Goal: Transaction & Acquisition: Book appointment/travel/reservation

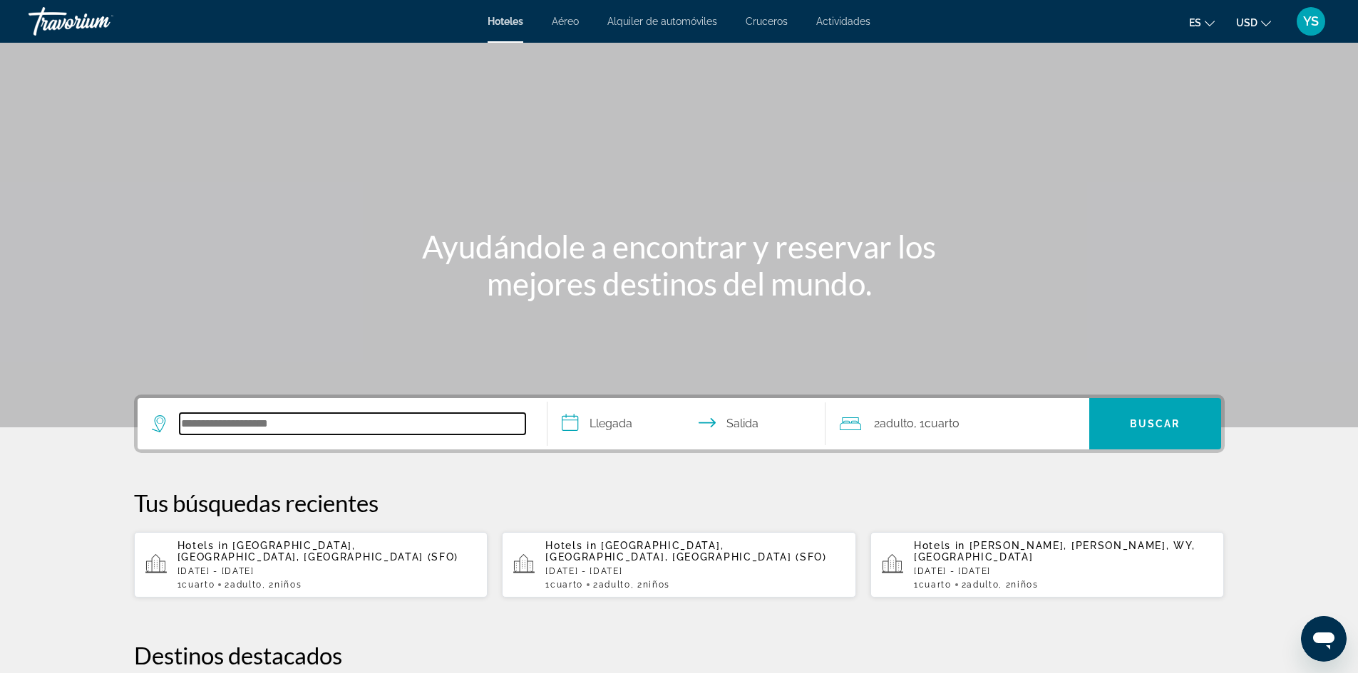
click at [325, 428] on input "Search hotel destination" at bounding box center [353, 423] width 346 height 21
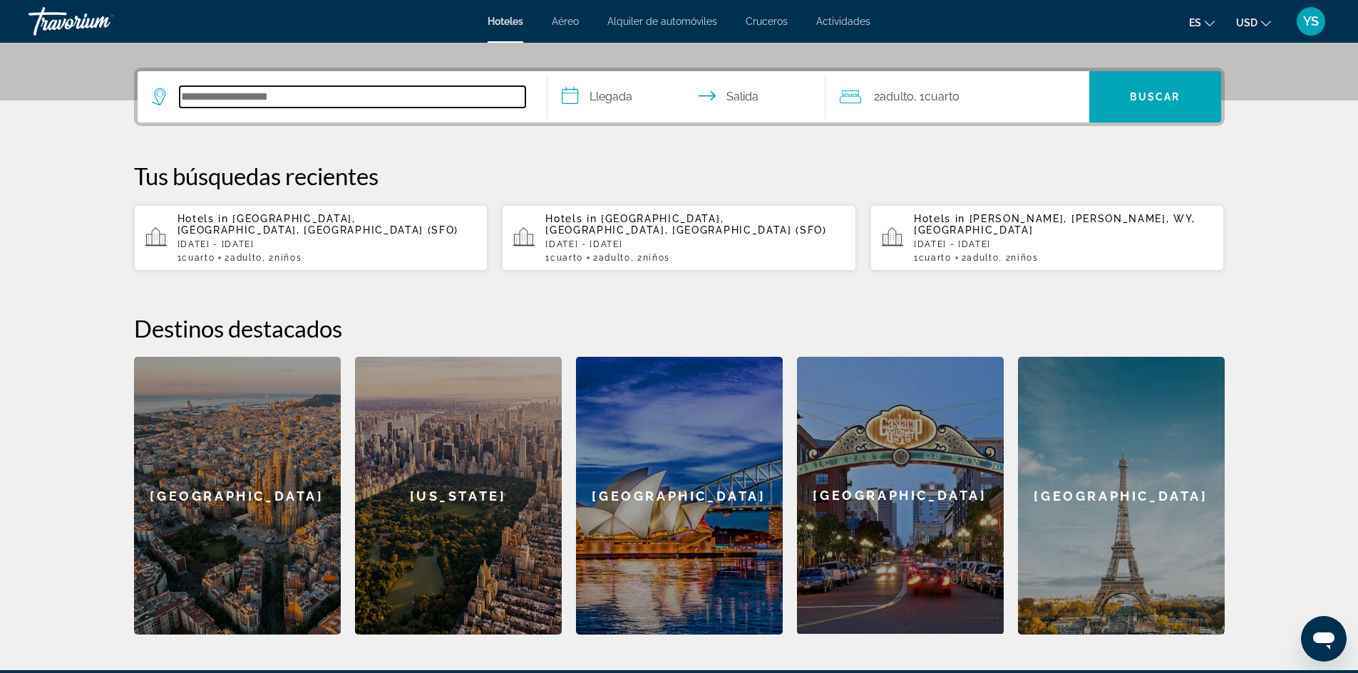
scroll to position [348, 0]
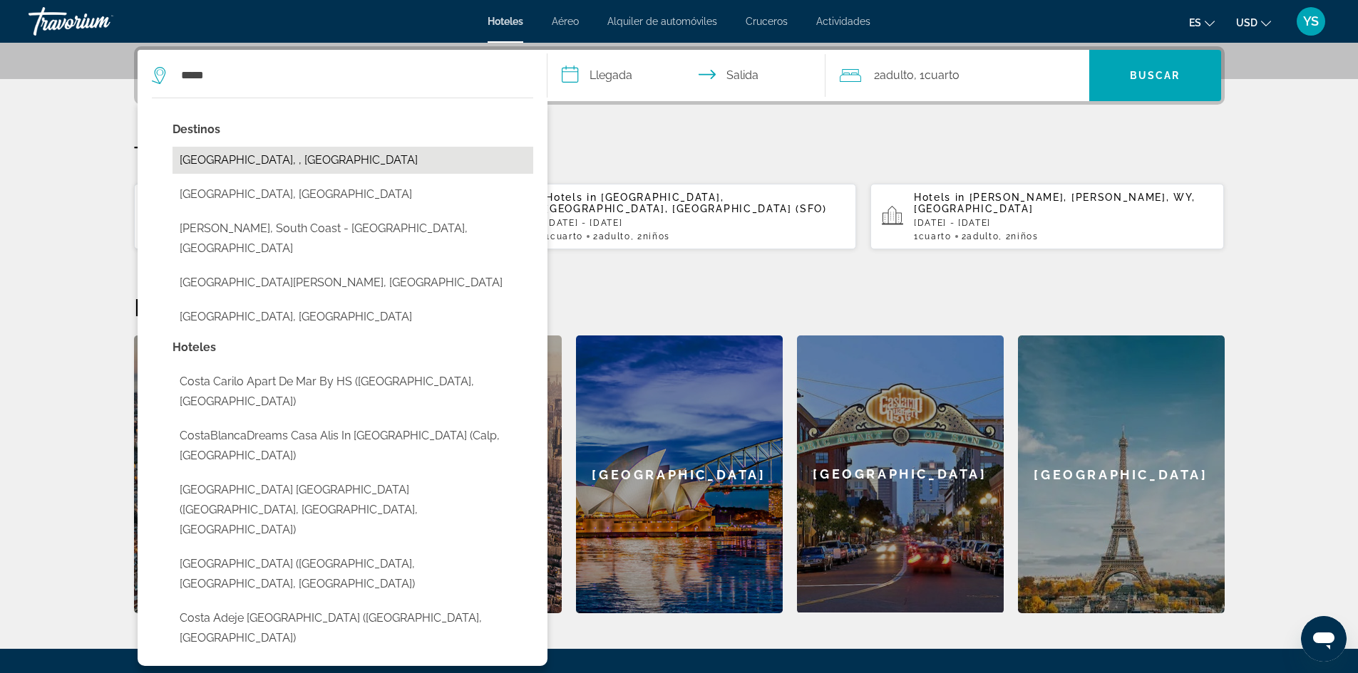
click at [211, 162] on button "[GEOGRAPHIC_DATA], , [GEOGRAPHIC_DATA]" at bounding box center [352, 160] width 361 height 27
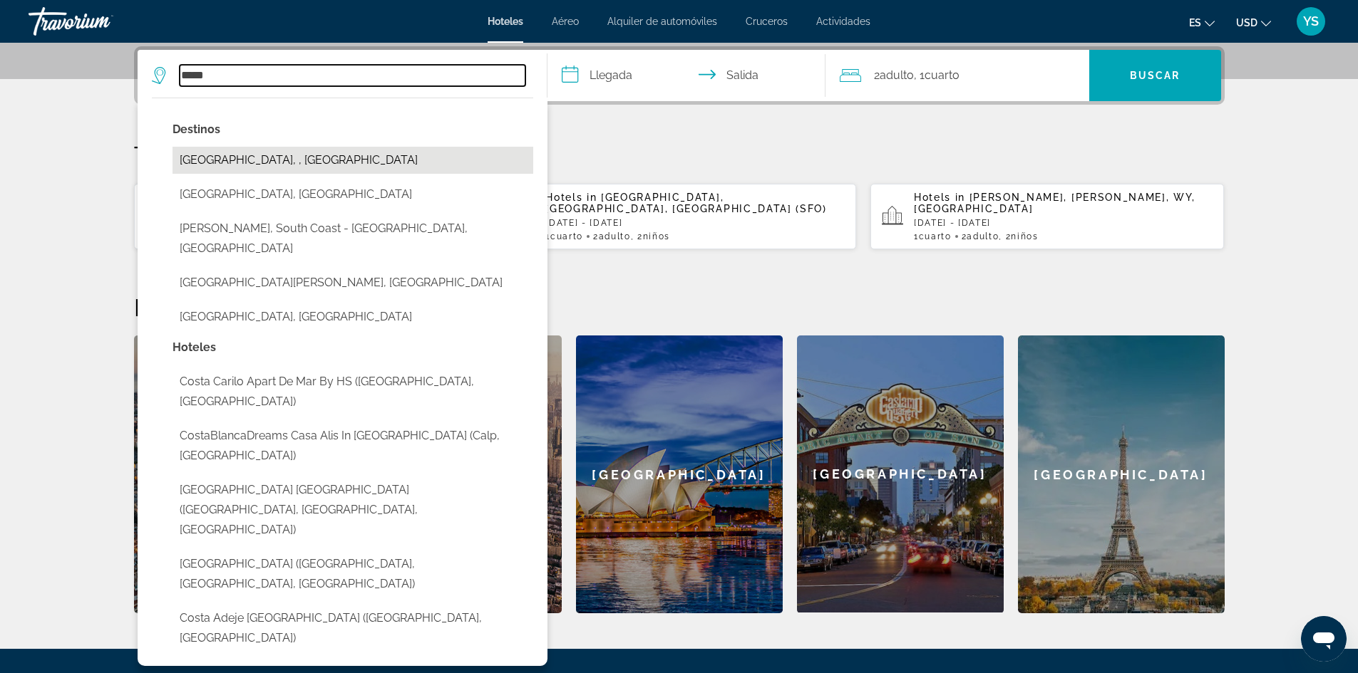
type input "**********"
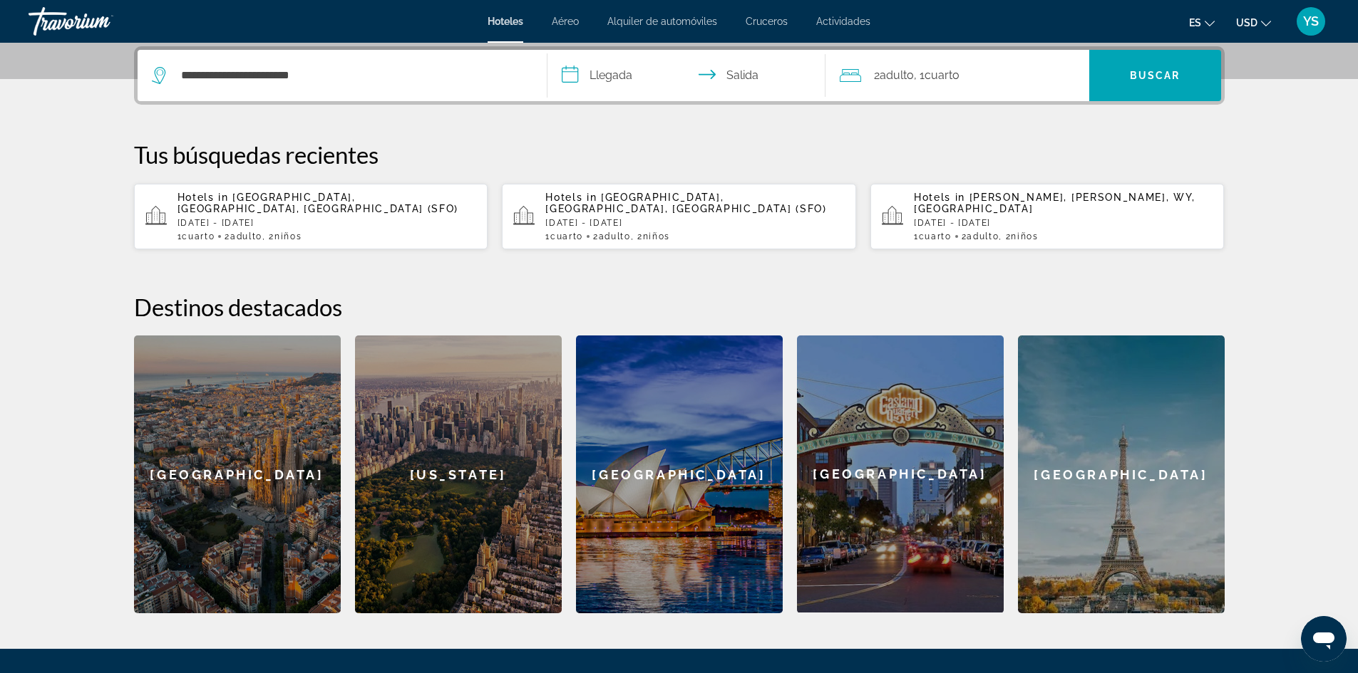
click at [607, 76] on input "**********" at bounding box center [689, 78] width 284 height 56
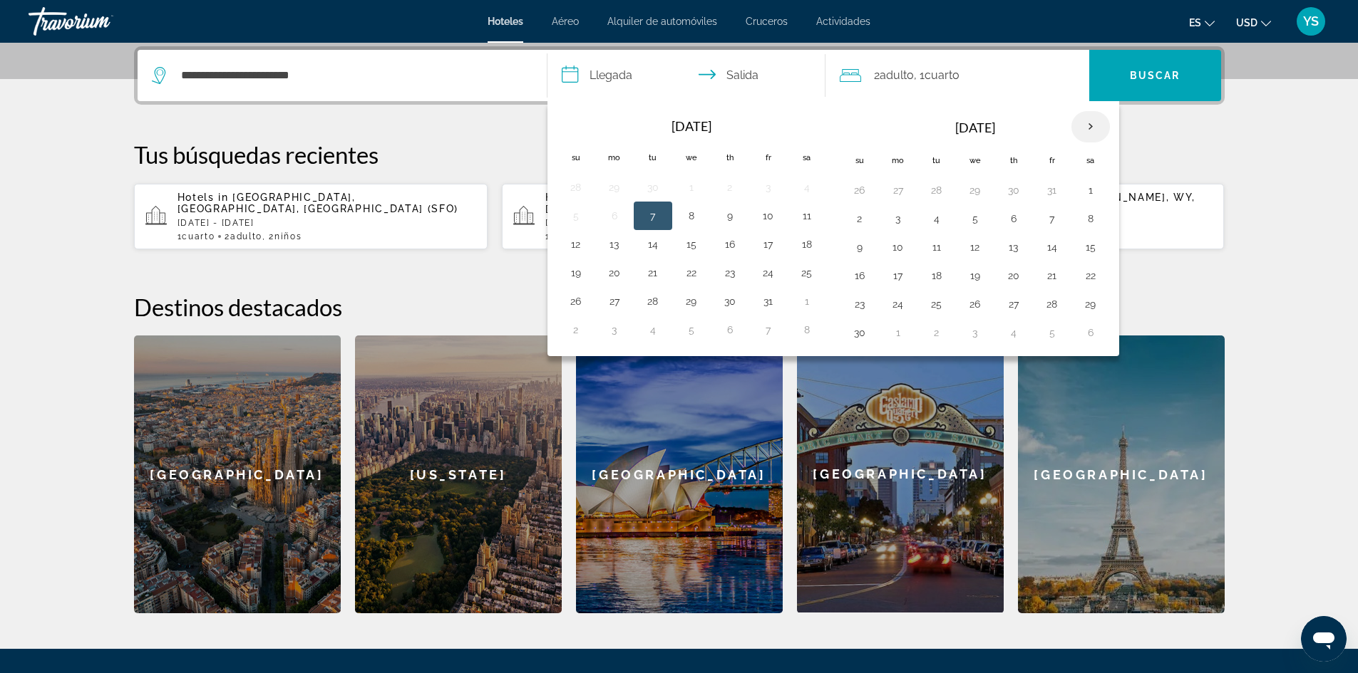
click at [1090, 124] on th "Next month" at bounding box center [1090, 126] width 38 height 31
click at [1015, 304] on button "26" at bounding box center [1013, 304] width 23 height 20
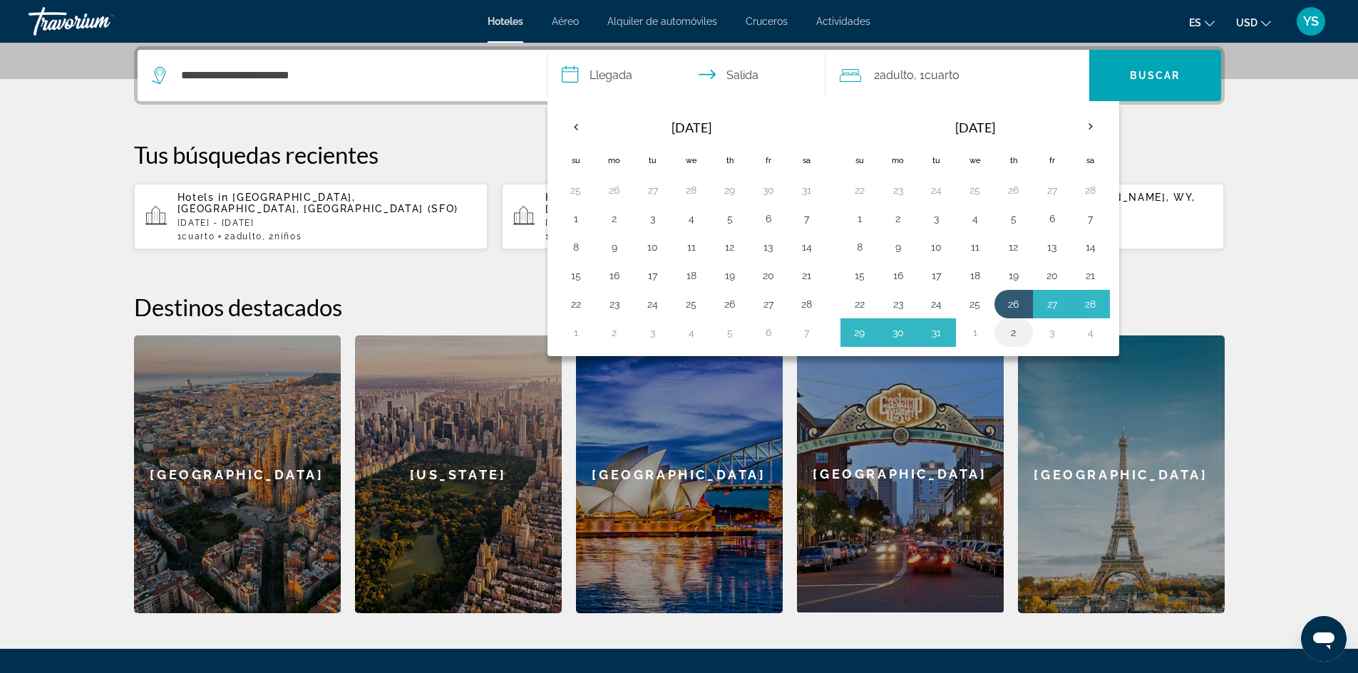
click at [1011, 330] on button "2" at bounding box center [1013, 333] width 23 height 20
type input "**********"
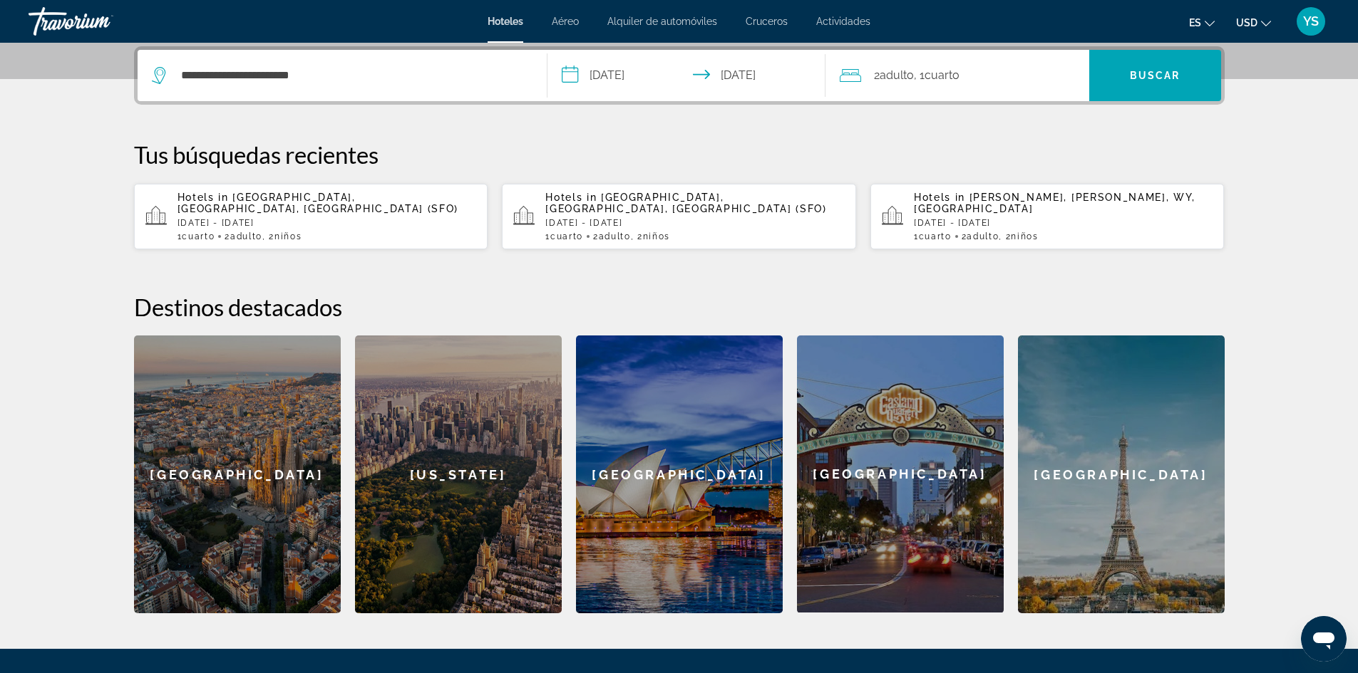
click at [906, 67] on span "2 Adulto Adulto" at bounding box center [894, 76] width 40 height 20
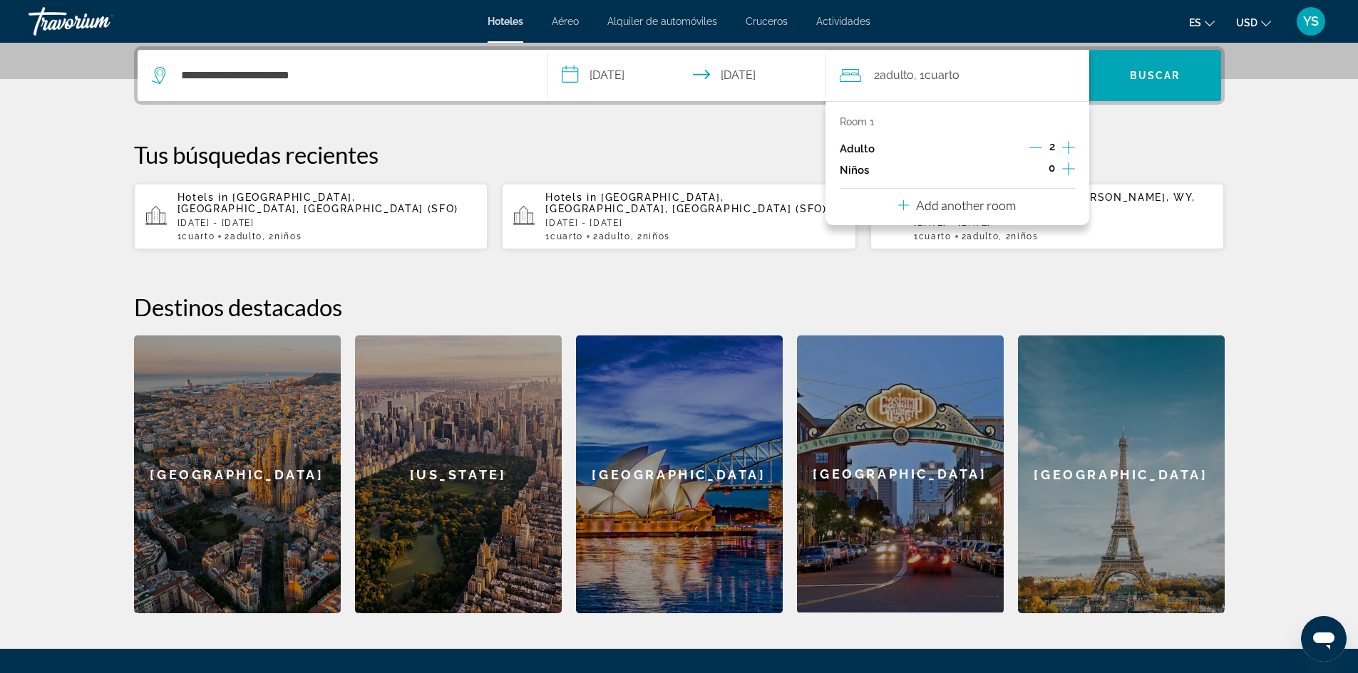
click at [1066, 167] on icon "Increment children" at bounding box center [1068, 168] width 13 height 17
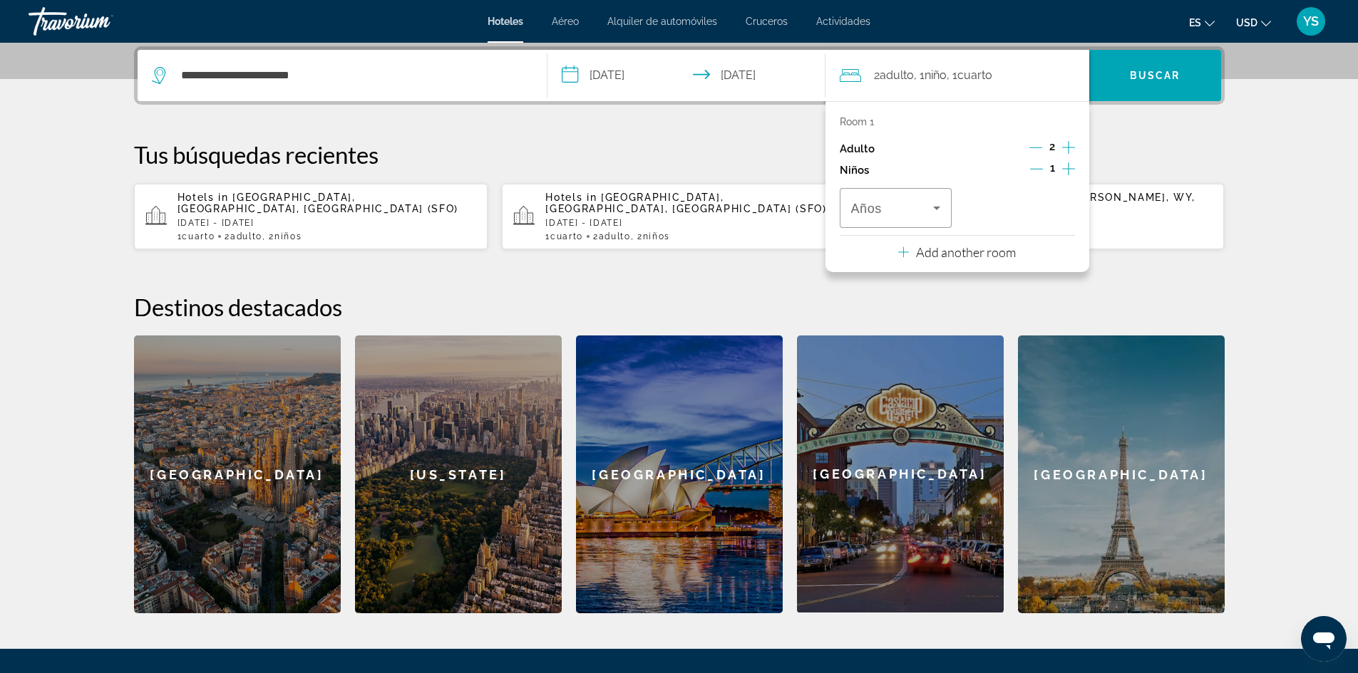
click at [1066, 167] on icon "Increment children" at bounding box center [1068, 168] width 13 height 17
click at [929, 203] on icon "Travelers: 2 adults, 2 children" at bounding box center [936, 208] width 17 height 17
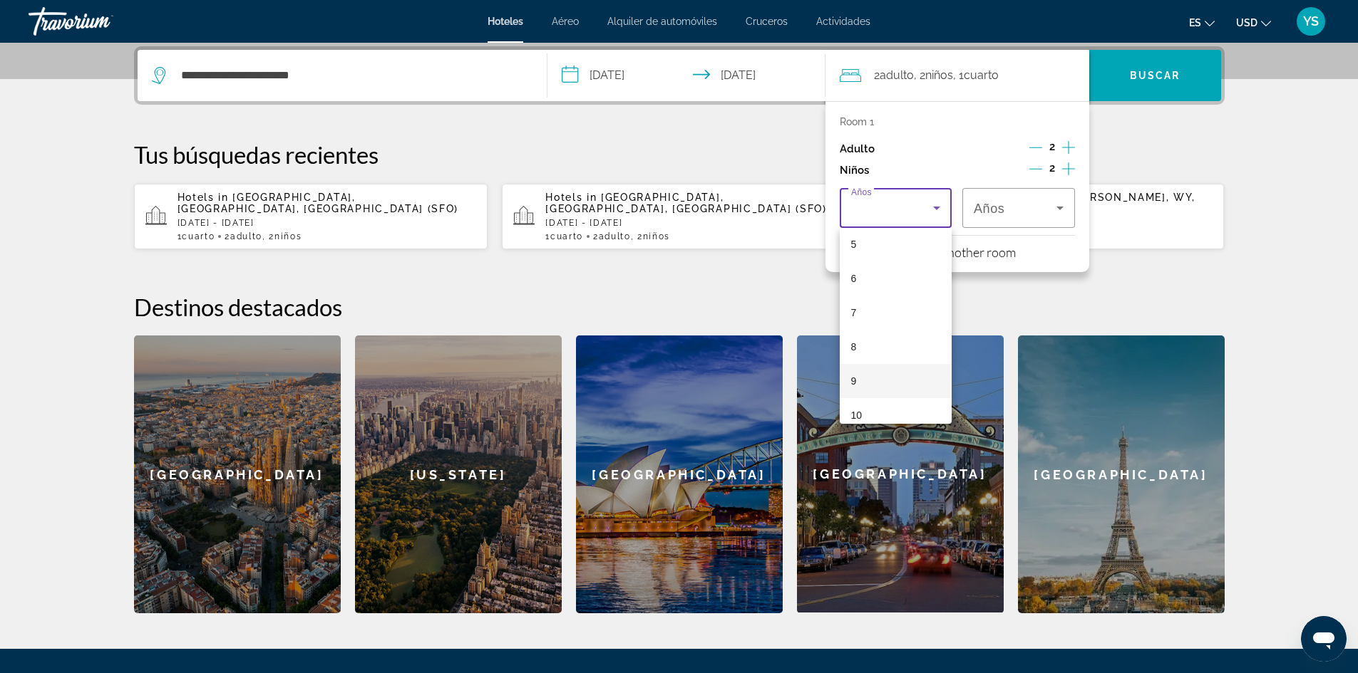
scroll to position [285, 0]
click at [857, 305] on span "10" at bounding box center [856, 307] width 11 height 17
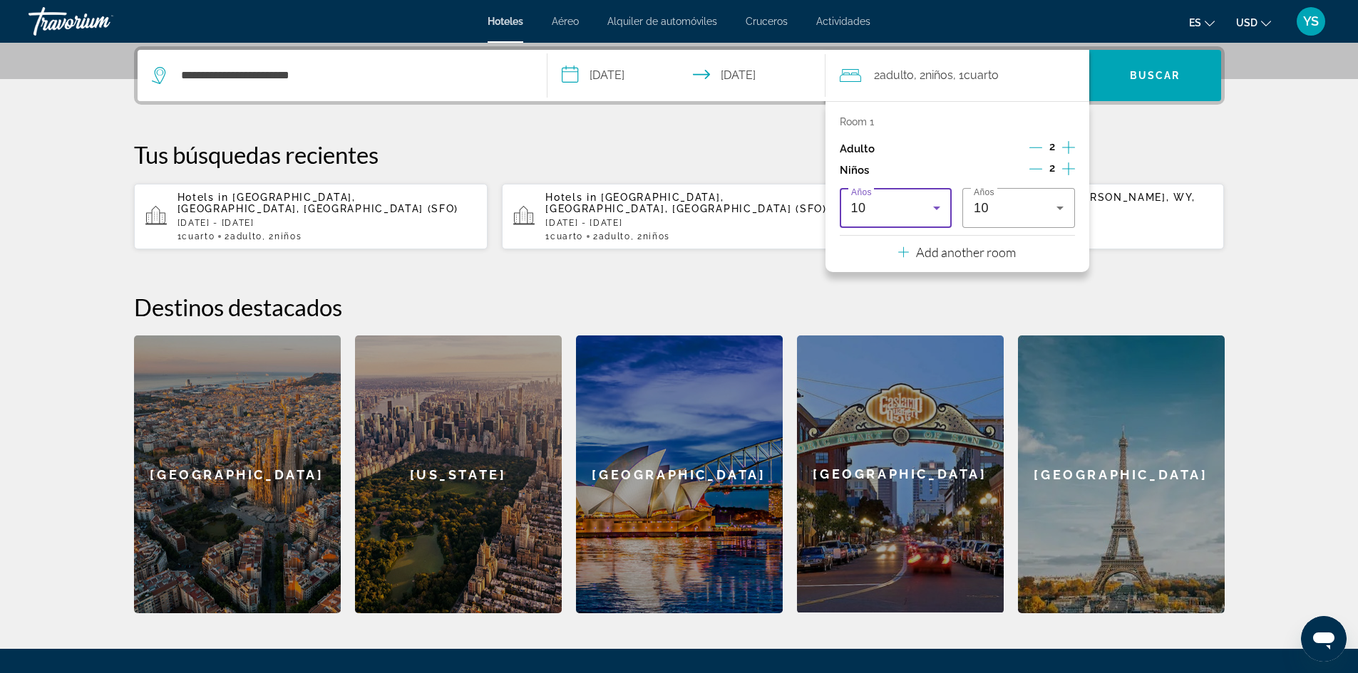
click at [892, 210] on div "10" at bounding box center [892, 208] width 83 height 17
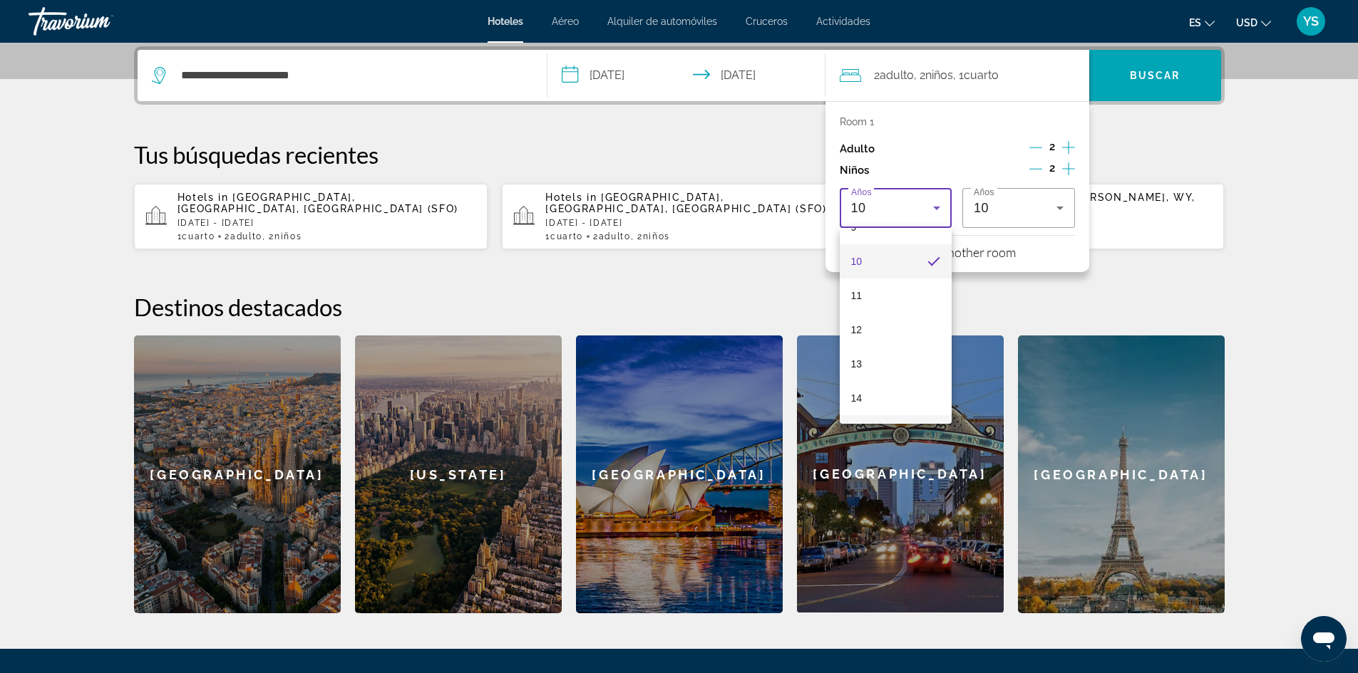
scroll to position [400, 0]
click at [858, 229] on span "11" at bounding box center [856, 227] width 11 height 17
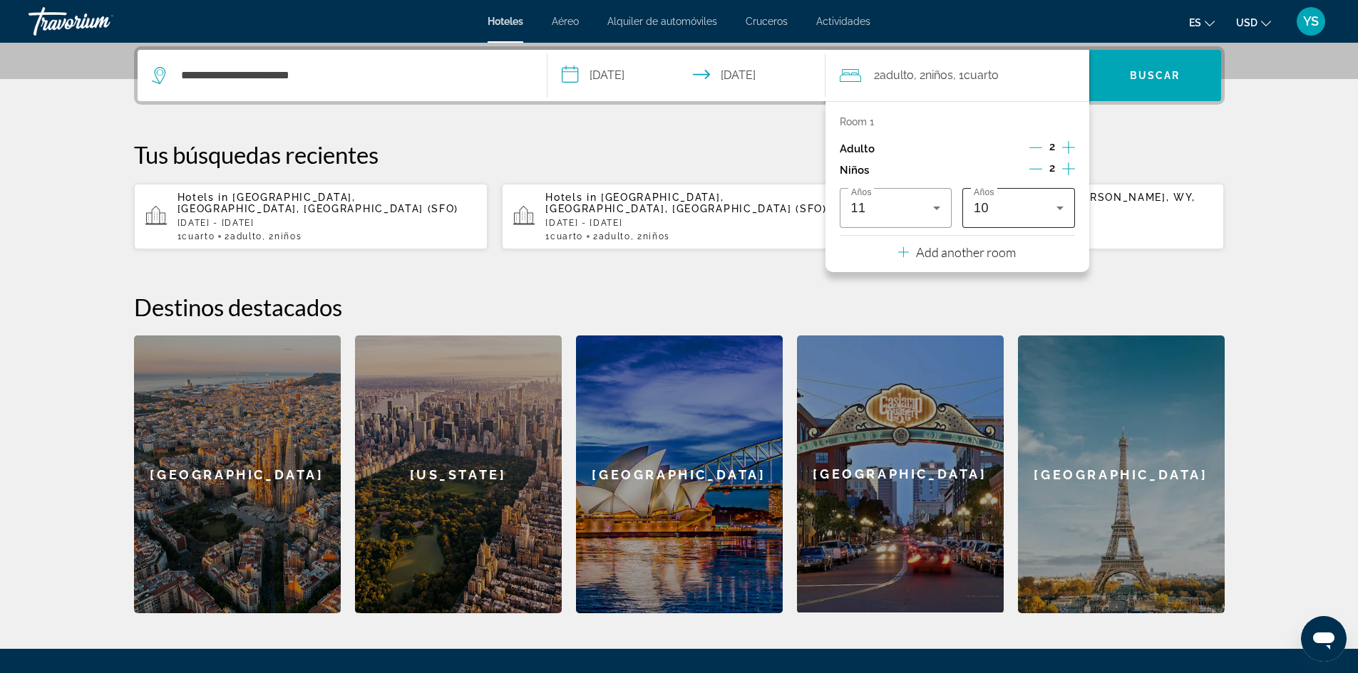
click at [985, 215] on div "10" at bounding box center [1014, 208] width 83 height 17
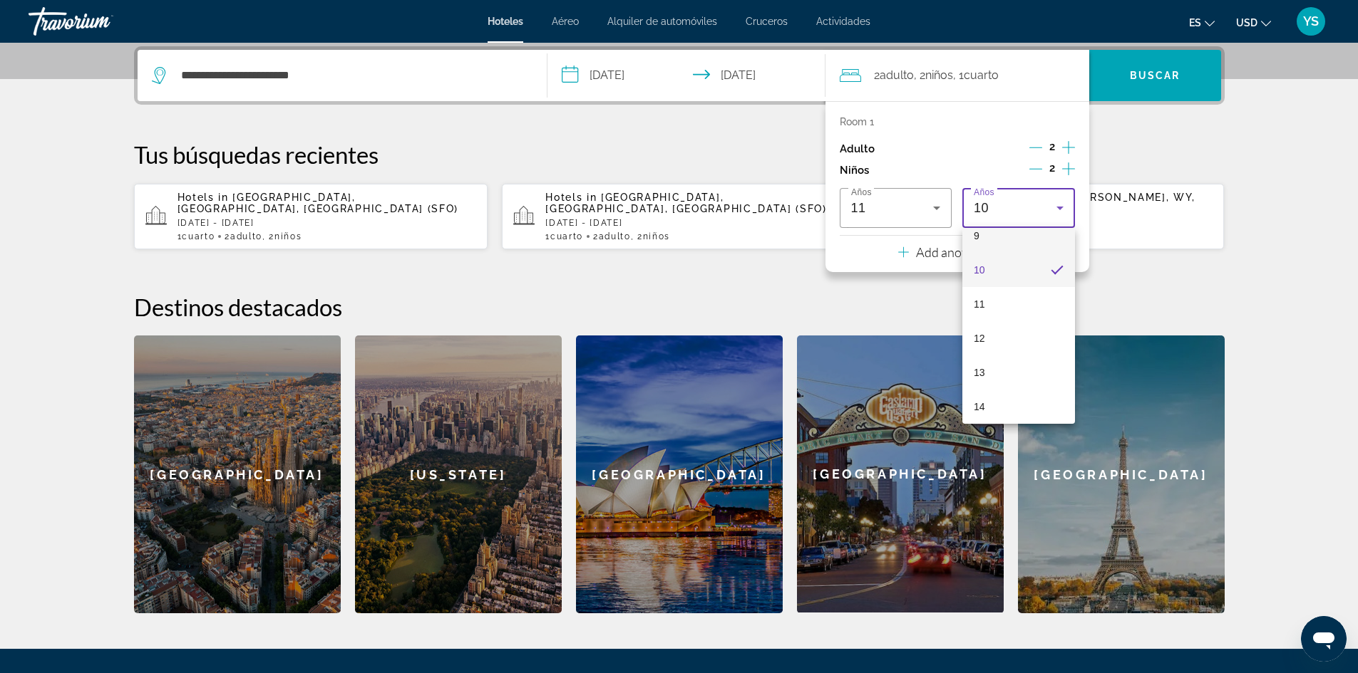
scroll to position [329, 0]
click at [983, 364] on span "13" at bounding box center [978, 366] width 11 height 17
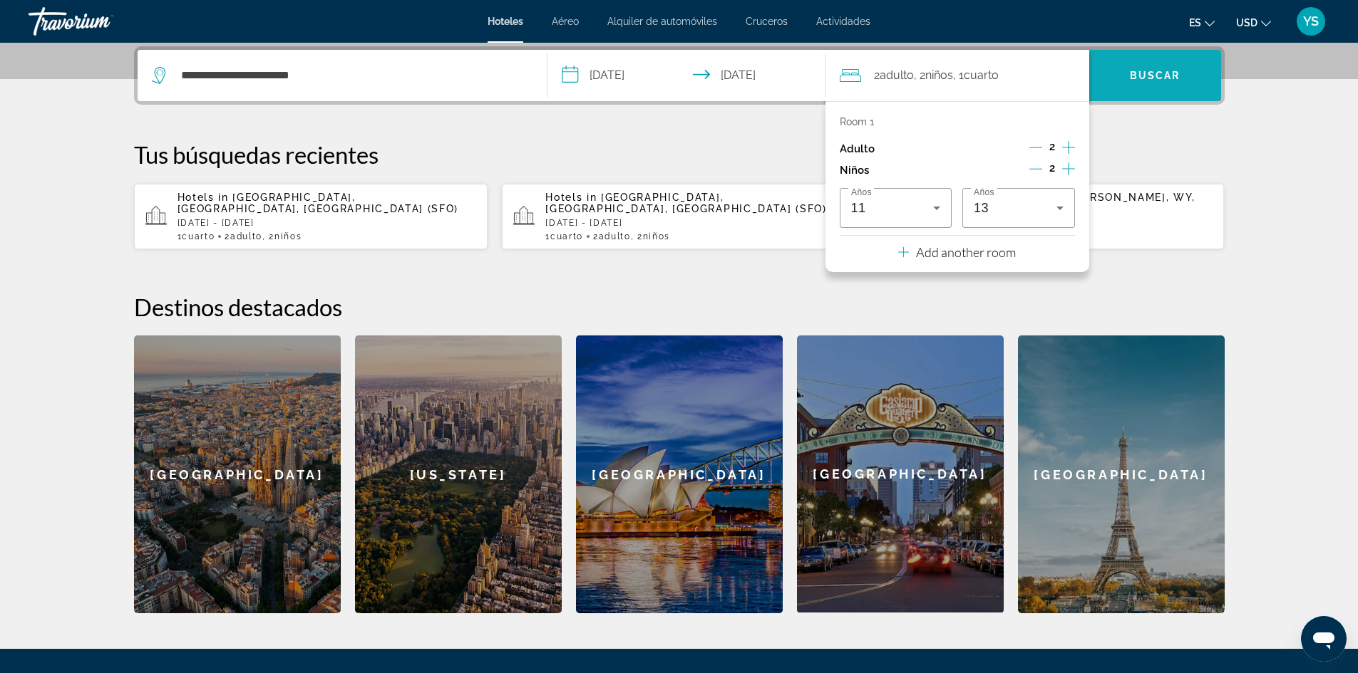
click at [1140, 77] on span "Buscar" at bounding box center [1155, 75] width 51 height 11
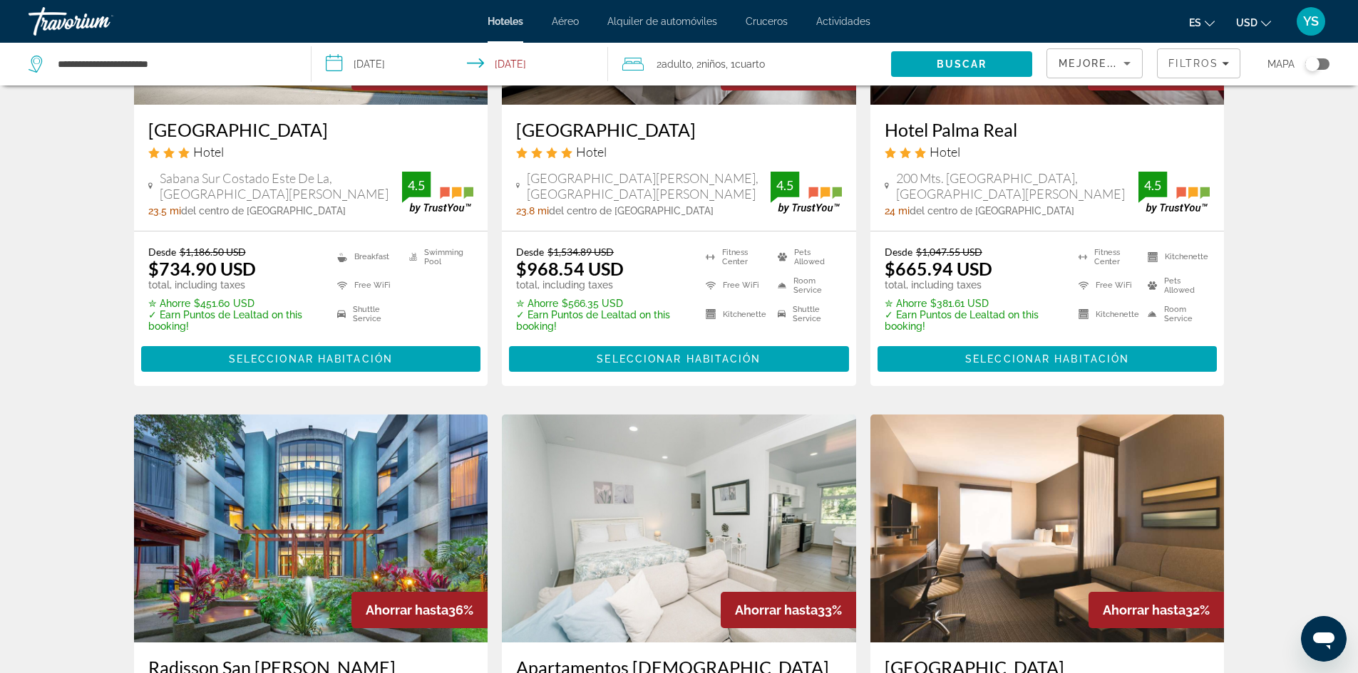
scroll to position [499, 0]
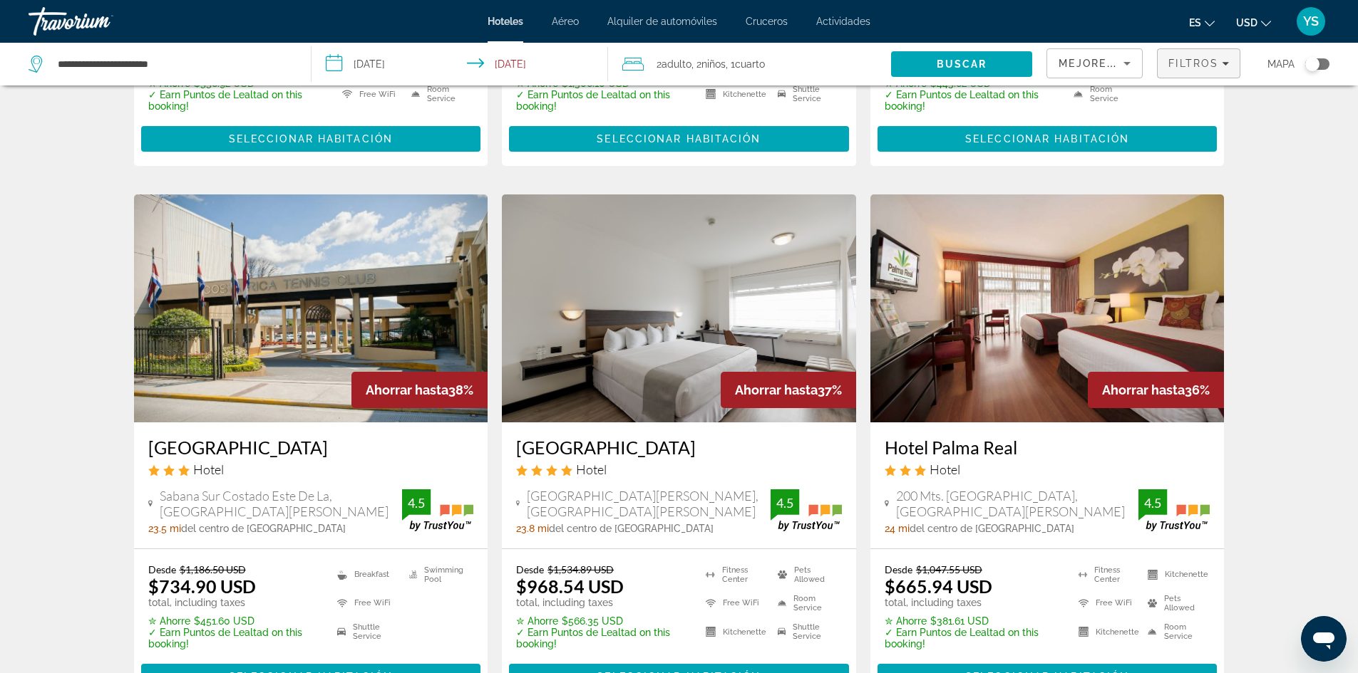
click at [1202, 58] on span "Filtros" at bounding box center [1193, 63] width 50 height 11
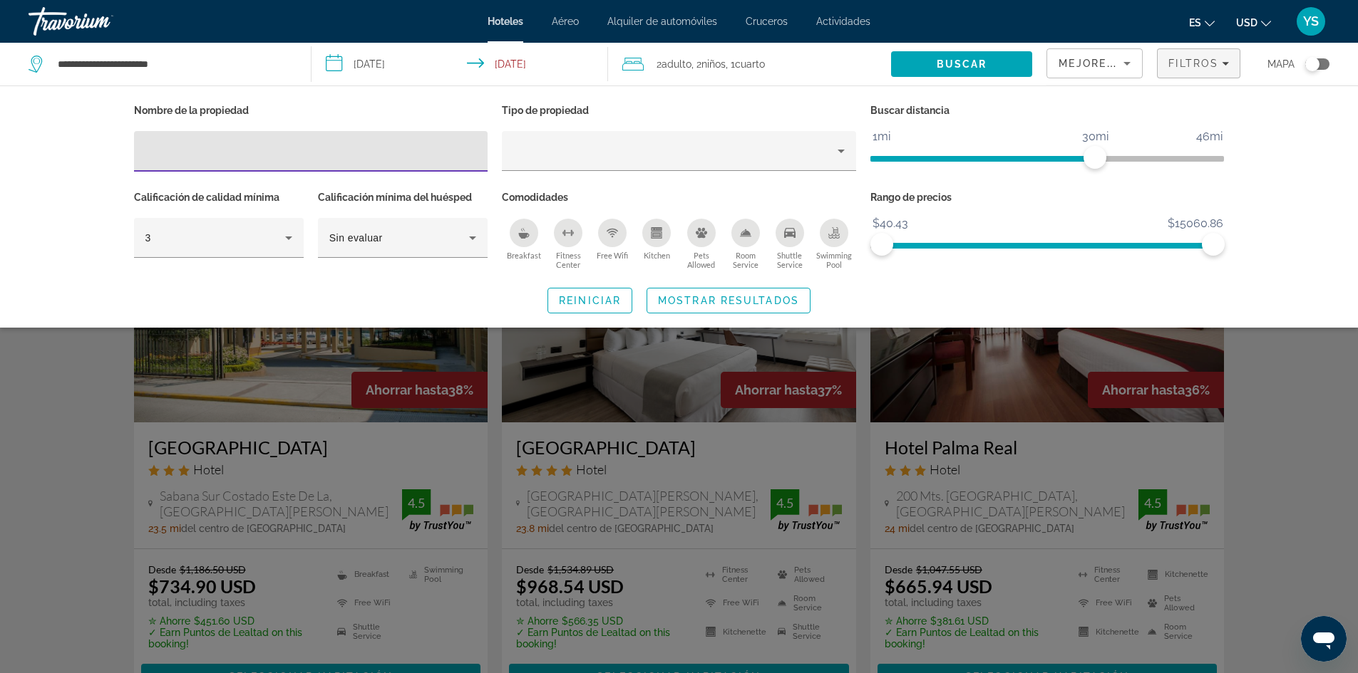
click at [517, 230] on div "Breakfast" at bounding box center [524, 233] width 29 height 29
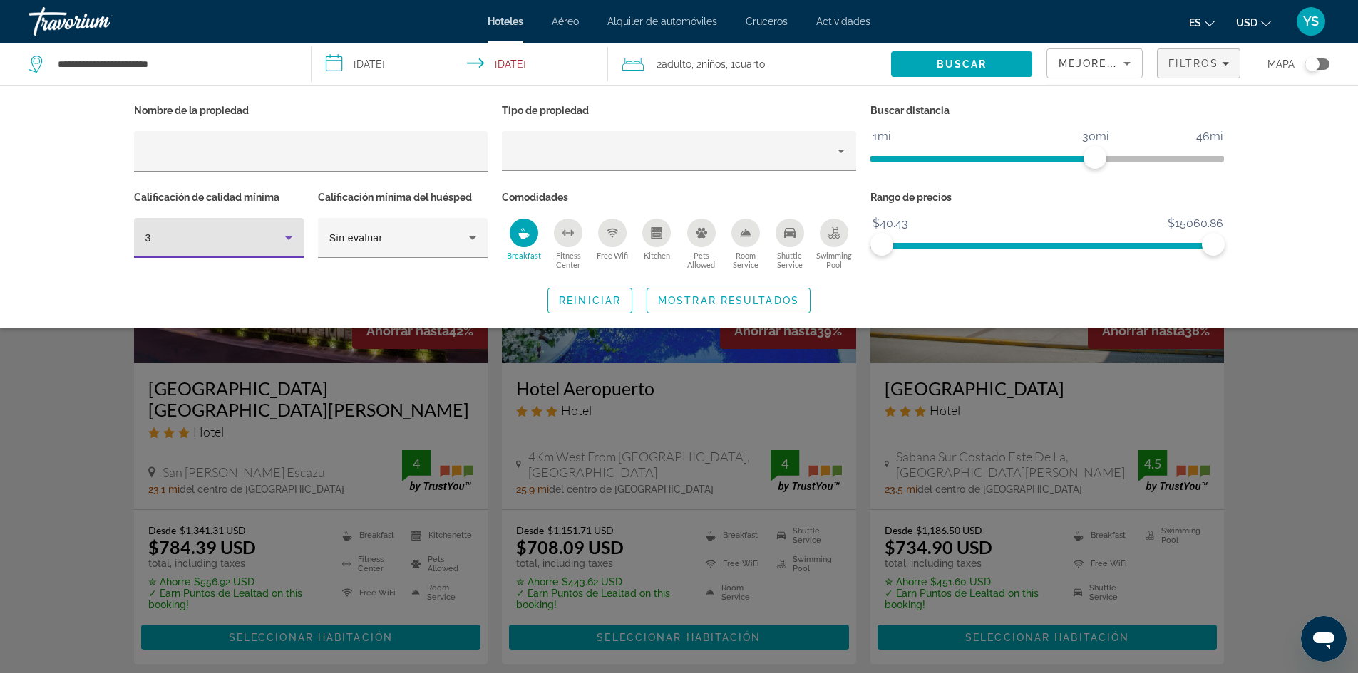
click at [286, 237] on icon "Hotel Filters" at bounding box center [288, 237] width 17 height 17
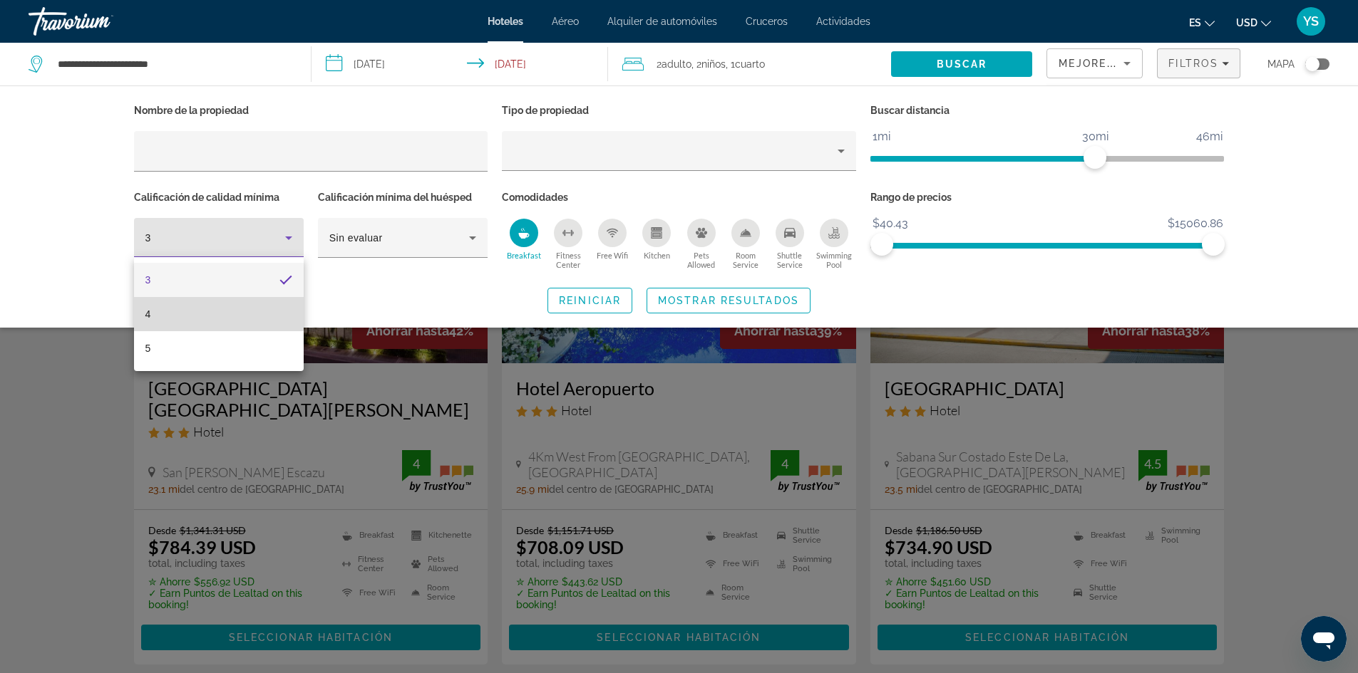
click at [196, 313] on mat-option "4" at bounding box center [219, 314] width 170 height 34
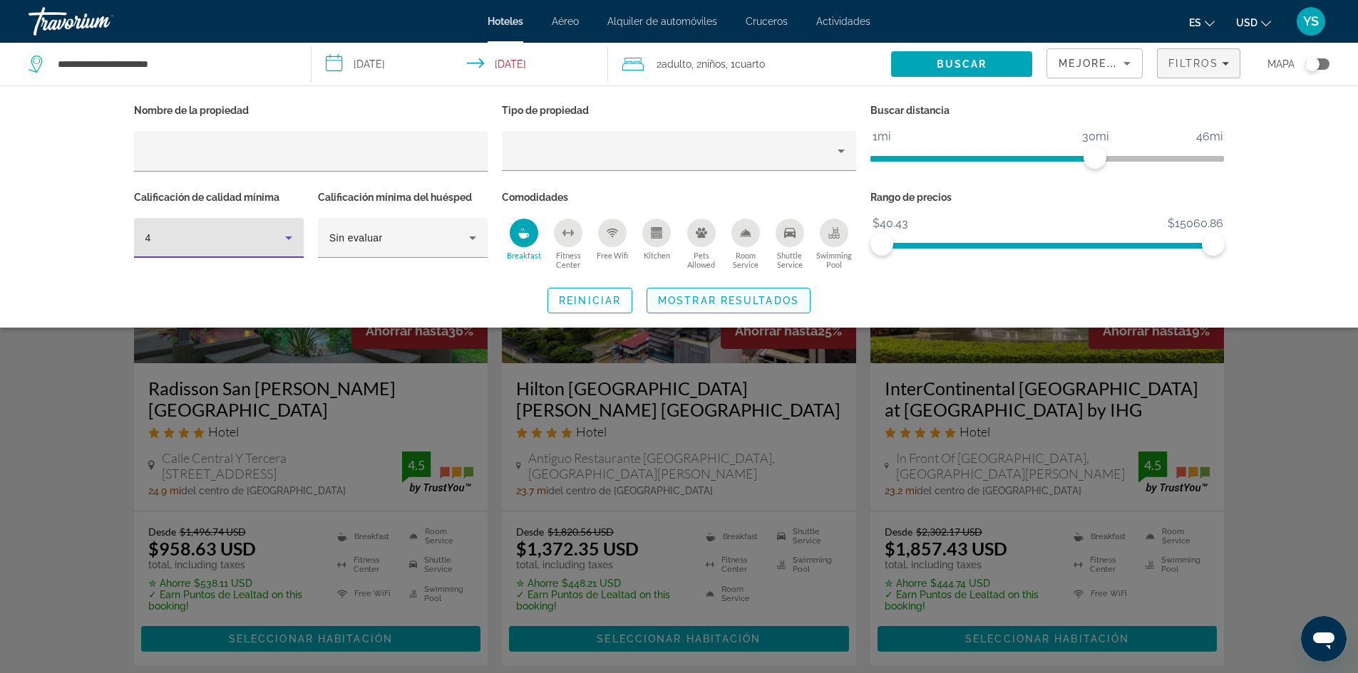
click at [735, 291] on span "Search widget" at bounding box center [728, 301] width 162 height 34
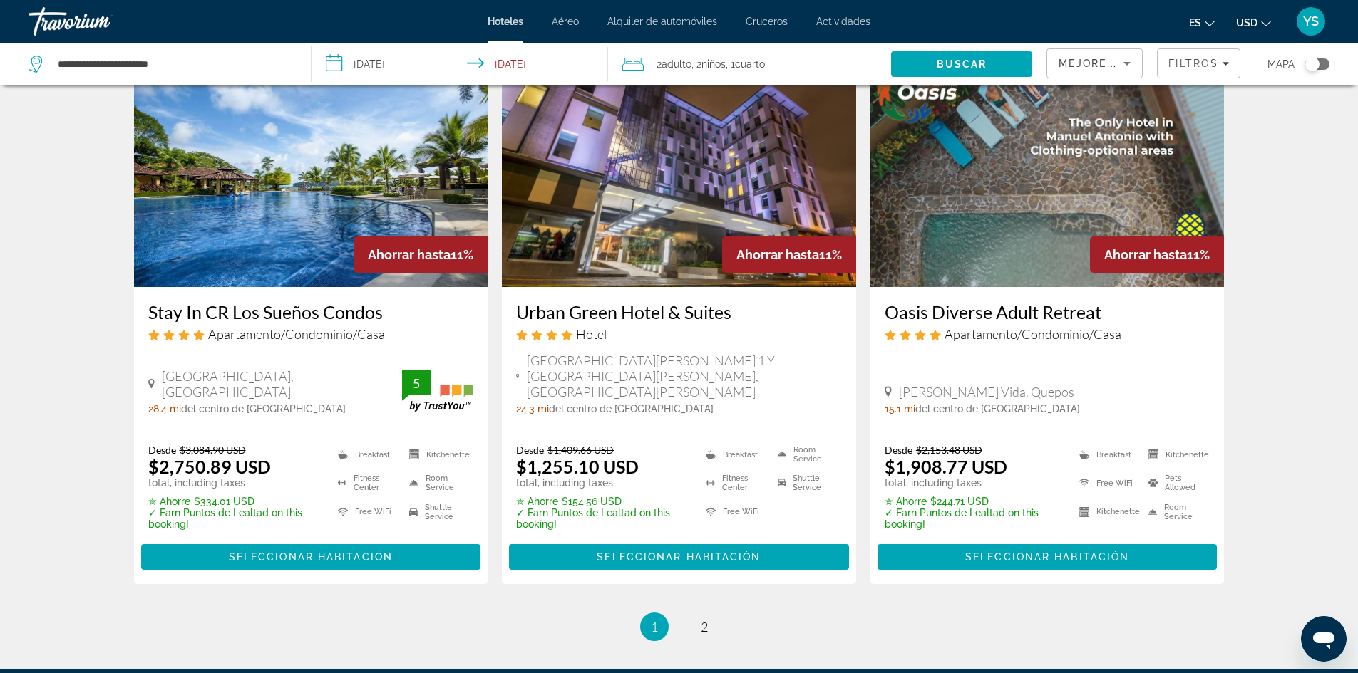
scroll to position [1902, 0]
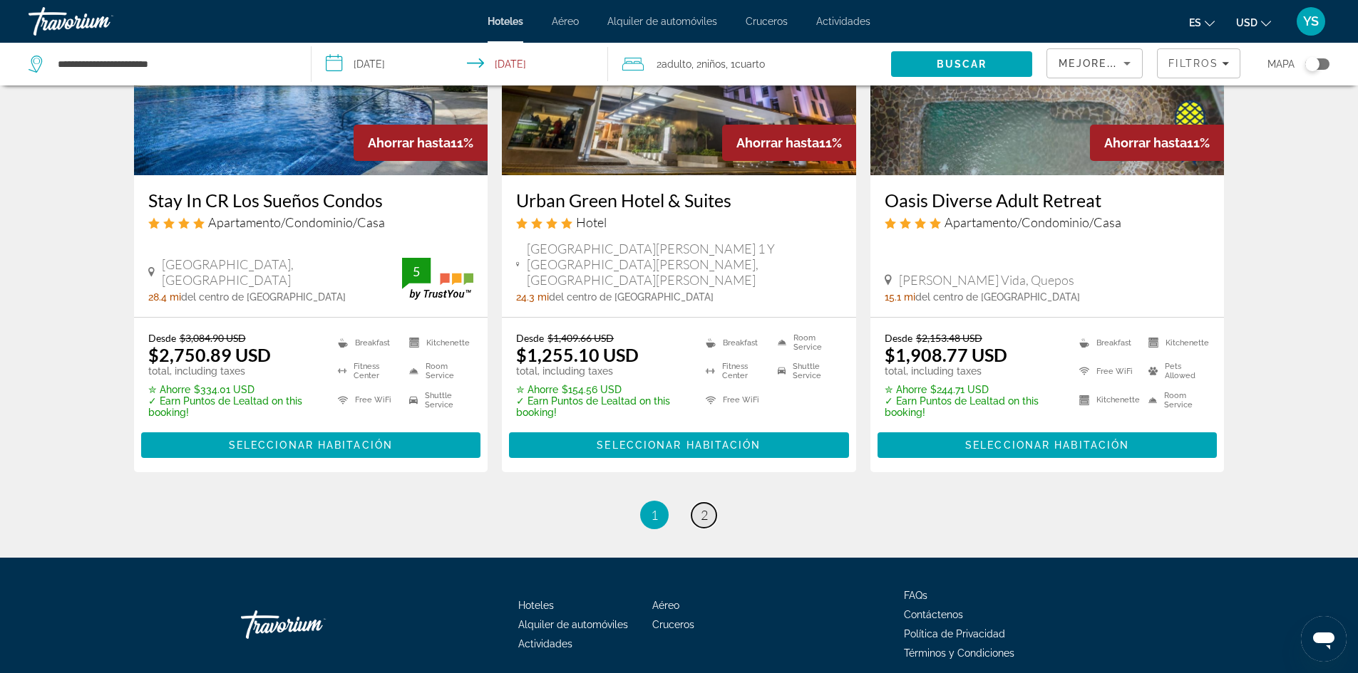
click at [711, 503] on link "page 2" at bounding box center [703, 515] width 25 height 25
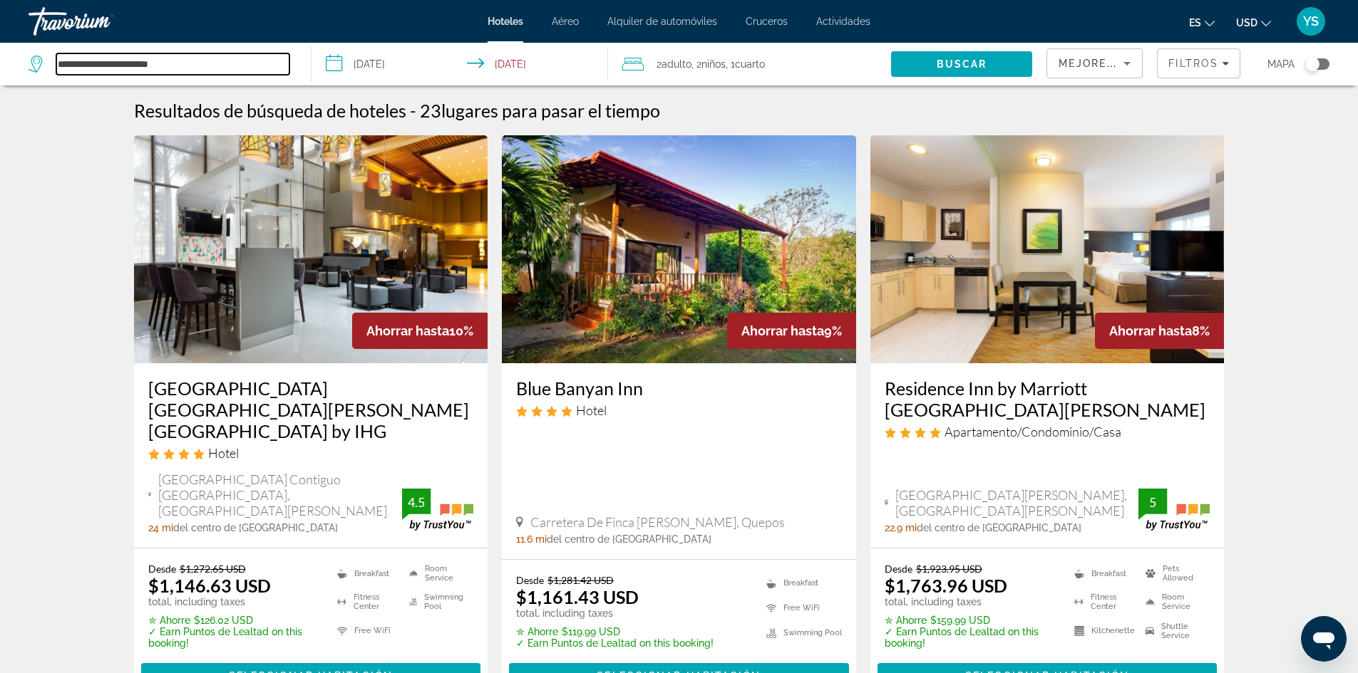
click at [186, 61] on input "**********" at bounding box center [172, 63] width 233 height 21
type input "*"
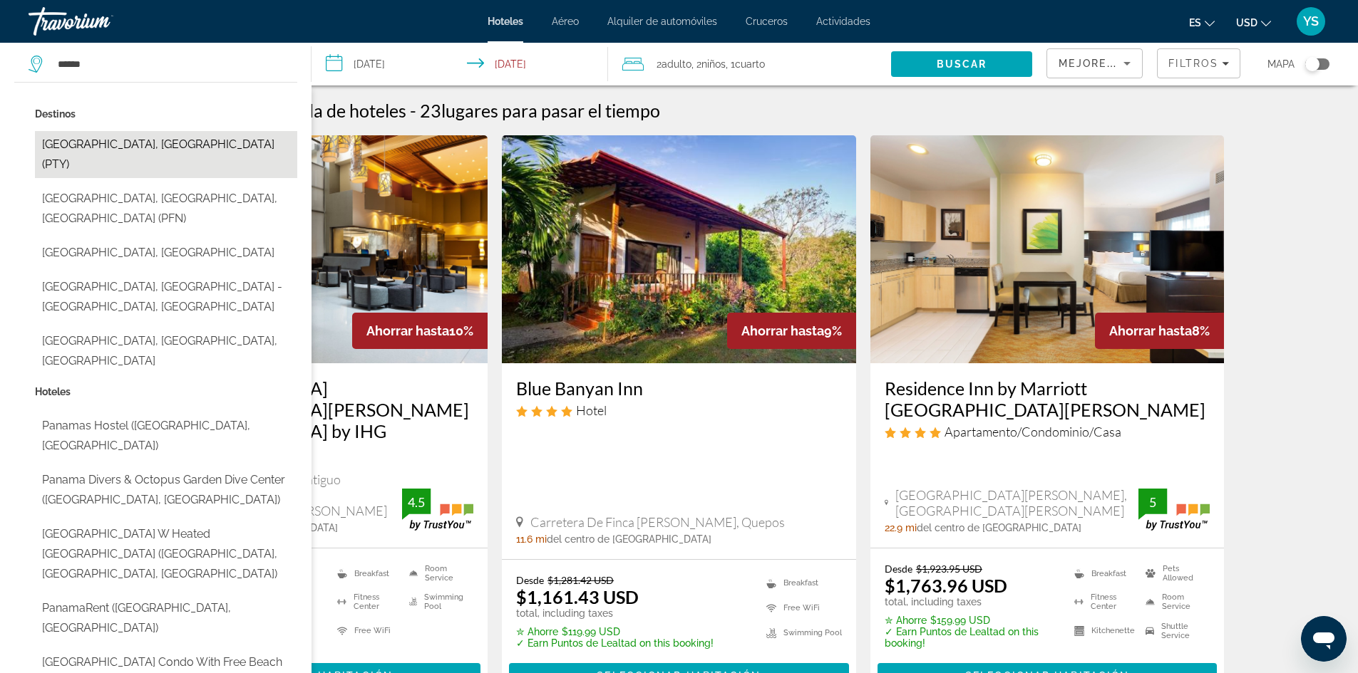
click at [130, 146] on button "[GEOGRAPHIC_DATA], [GEOGRAPHIC_DATA] (PTY)" at bounding box center [166, 154] width 262 height 47
type input "**********"
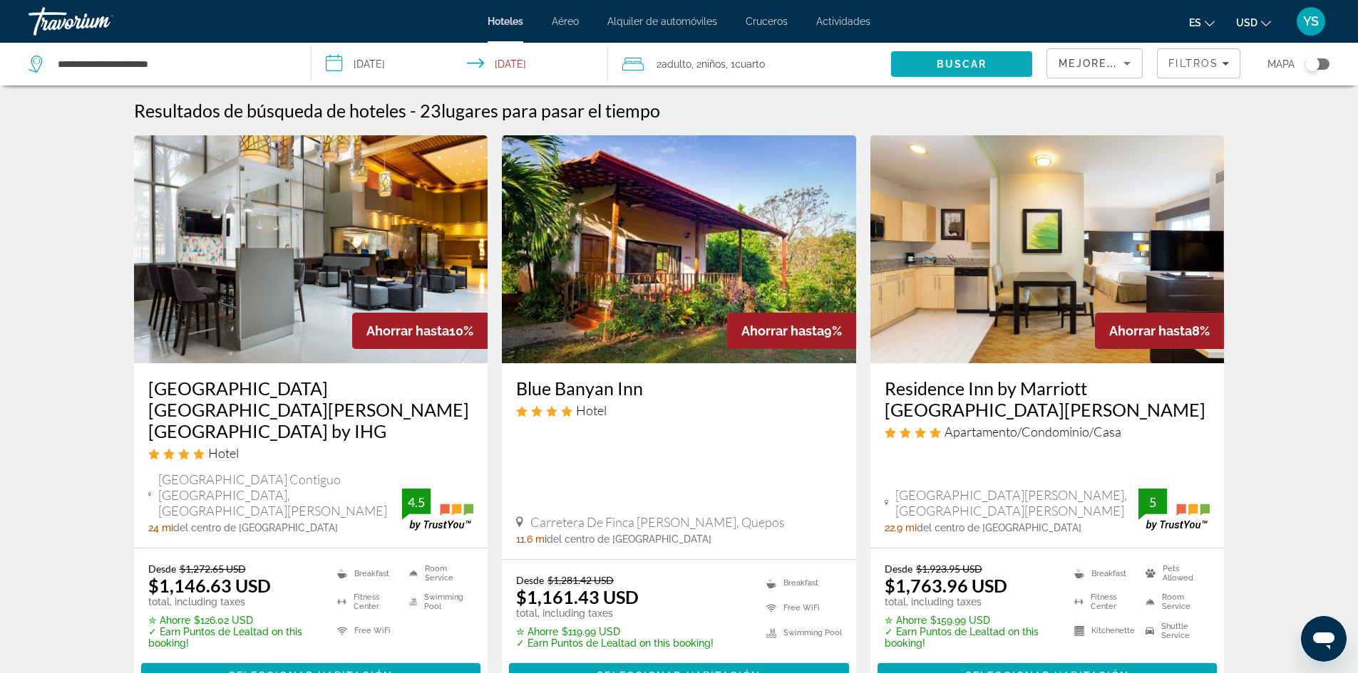
click at [981, 64] on span "Buscar" at bounding box center [961, 63] width 51 height 11
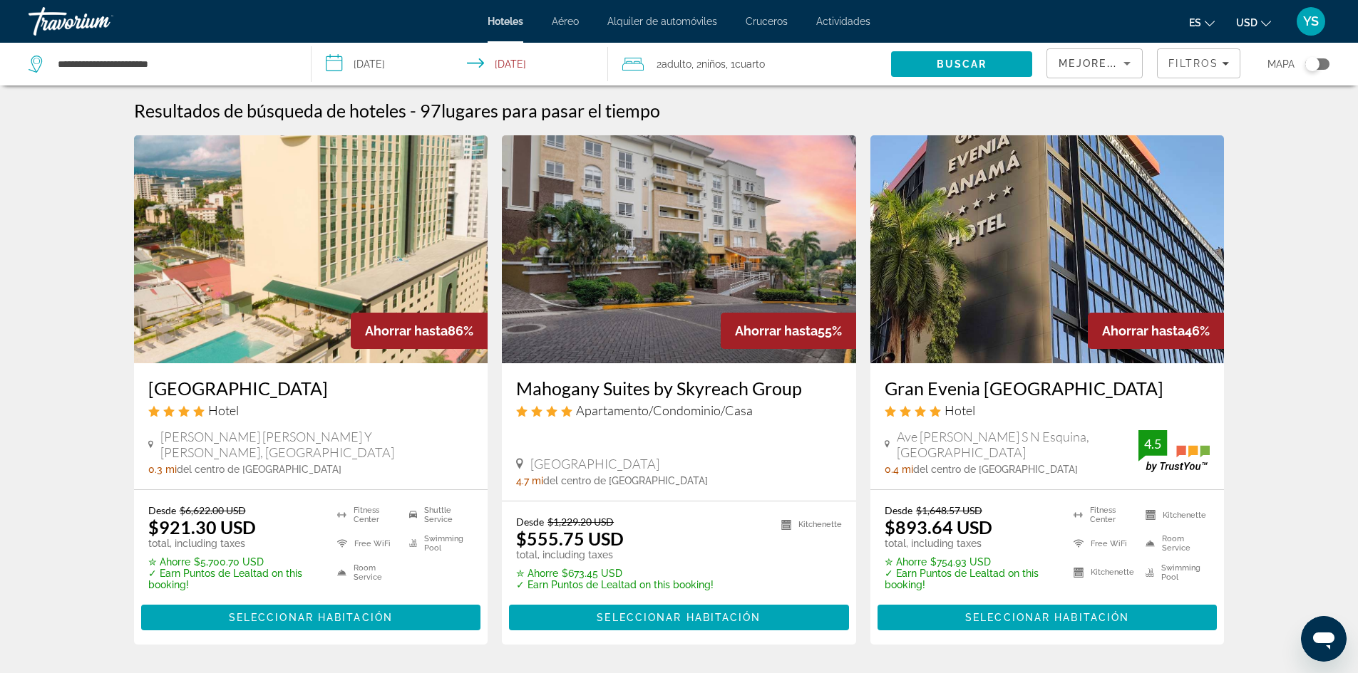
click at [338, 247] on img "Main content" at bounding box center [311, 249] width 354 height 228
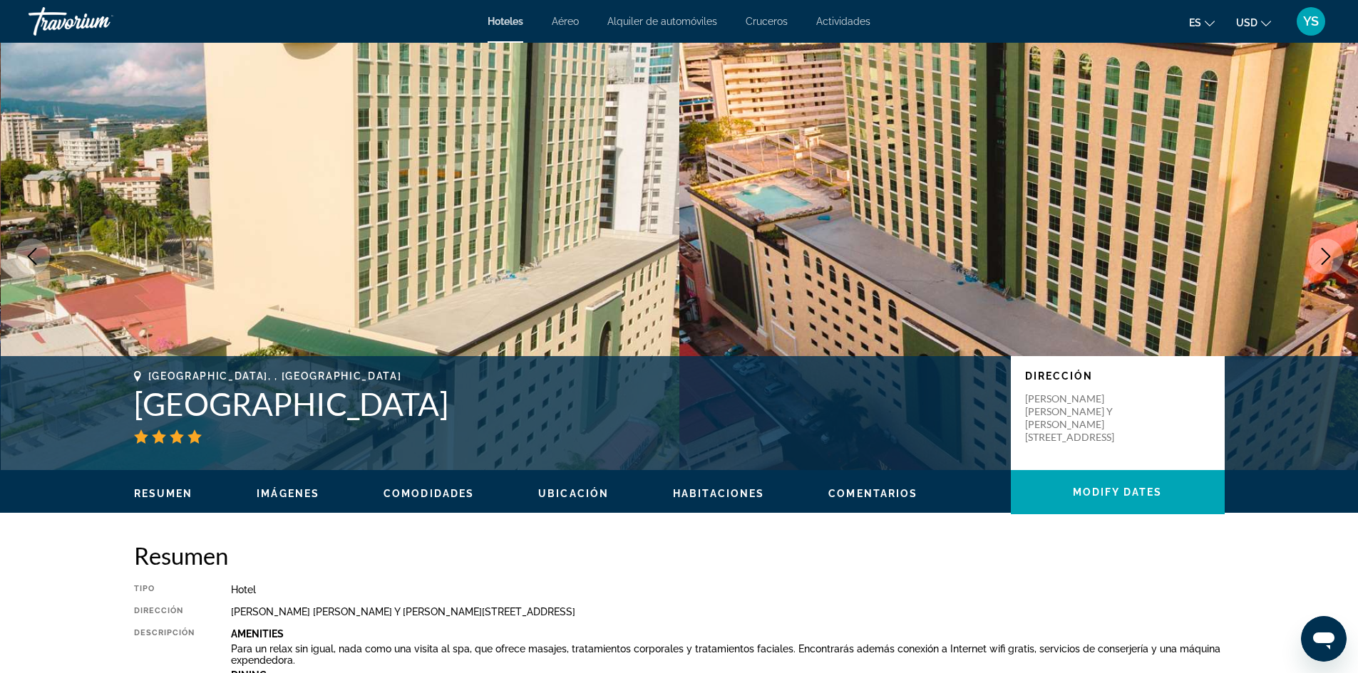
click at [1327, 254] on icon "Next image" at bounding box center [1325, 256] width 9 height 17
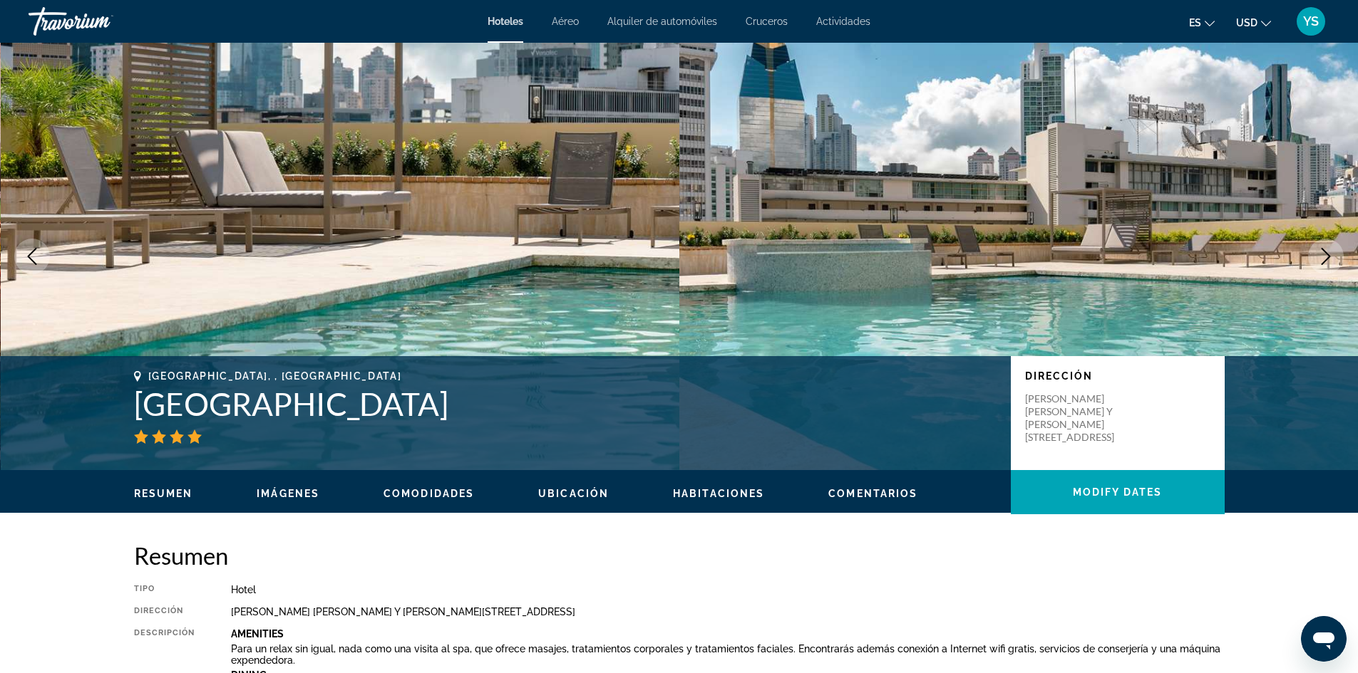
click at [1330, 253] on icon "Next image" at bounding box center [1325, 256] width 17 height 17
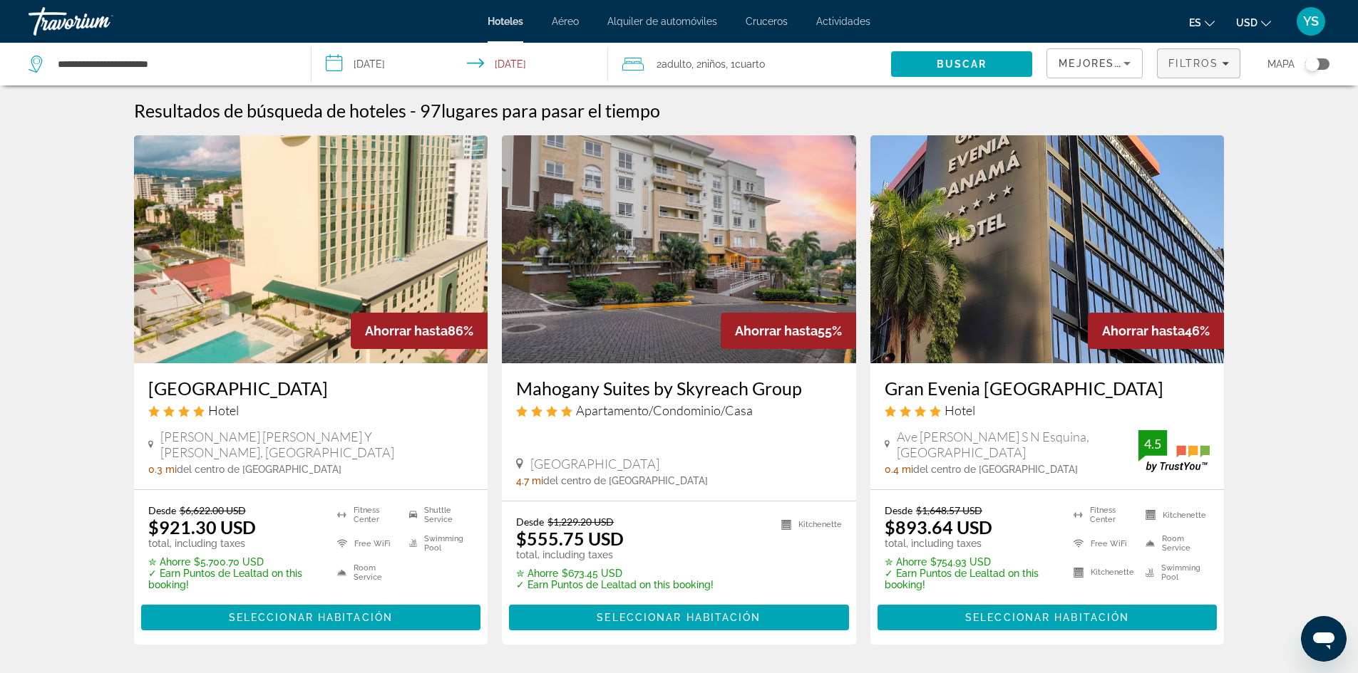
click at [1172, 68] on span "Filtros" at bounding box center [1193, 63] width 50 height 11
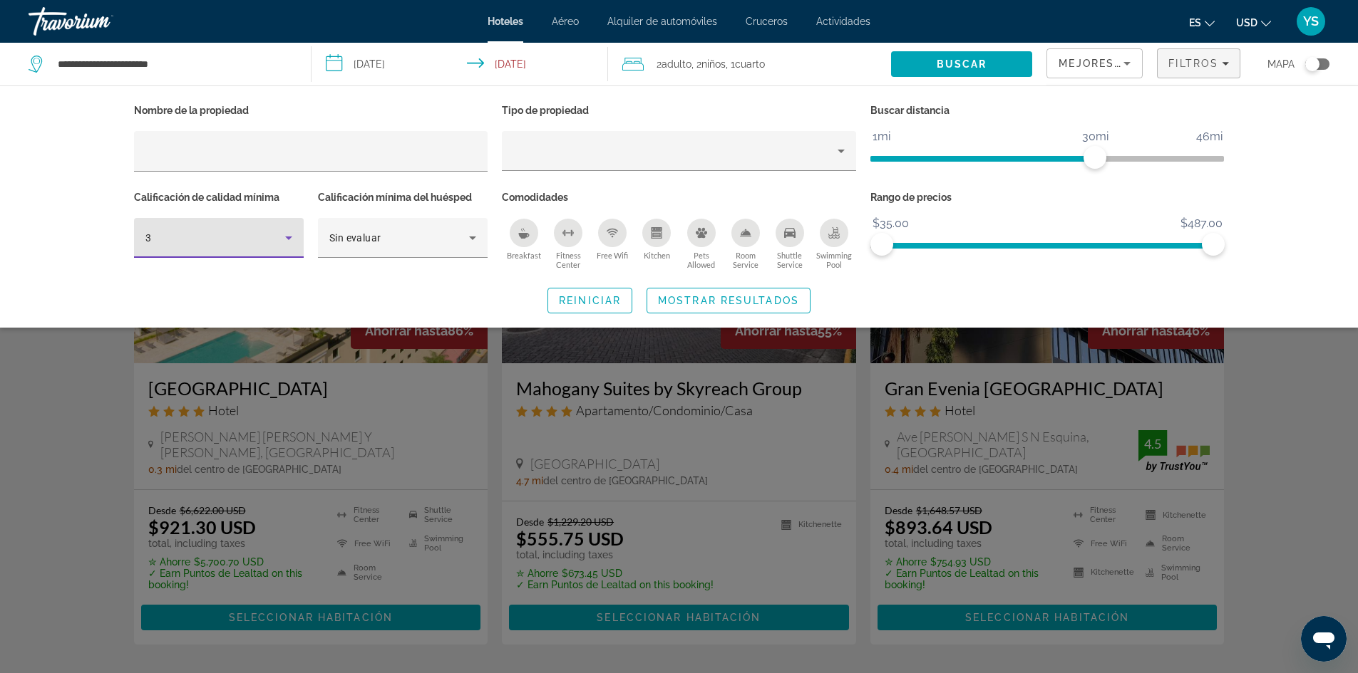
click at [289, 234] on icon "Hotel Filters" at bounding box center [288, 237] width 17 height 17
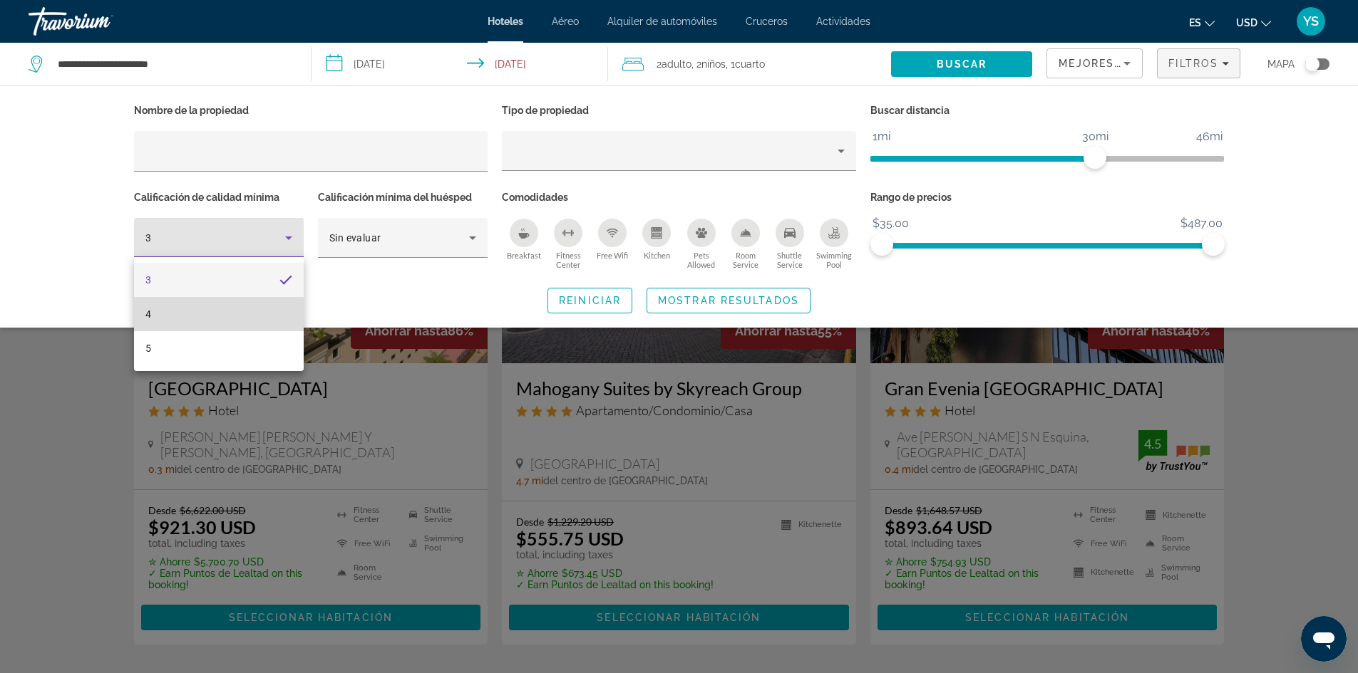
click at [191, 314] on mat-option "4" at bounding box center [219, 314] width 170 height 34
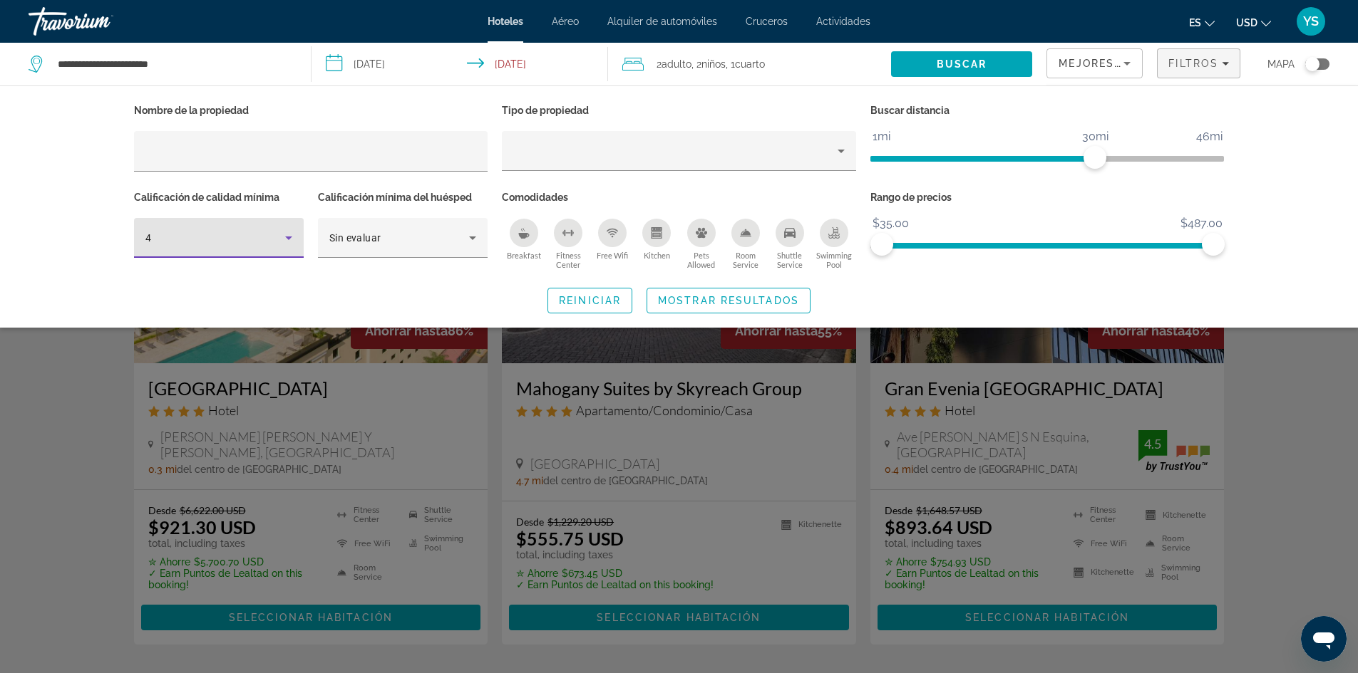
click at [519, 234] on icon "Breakfast" at bounding box center [524, 236] width 11 height 6
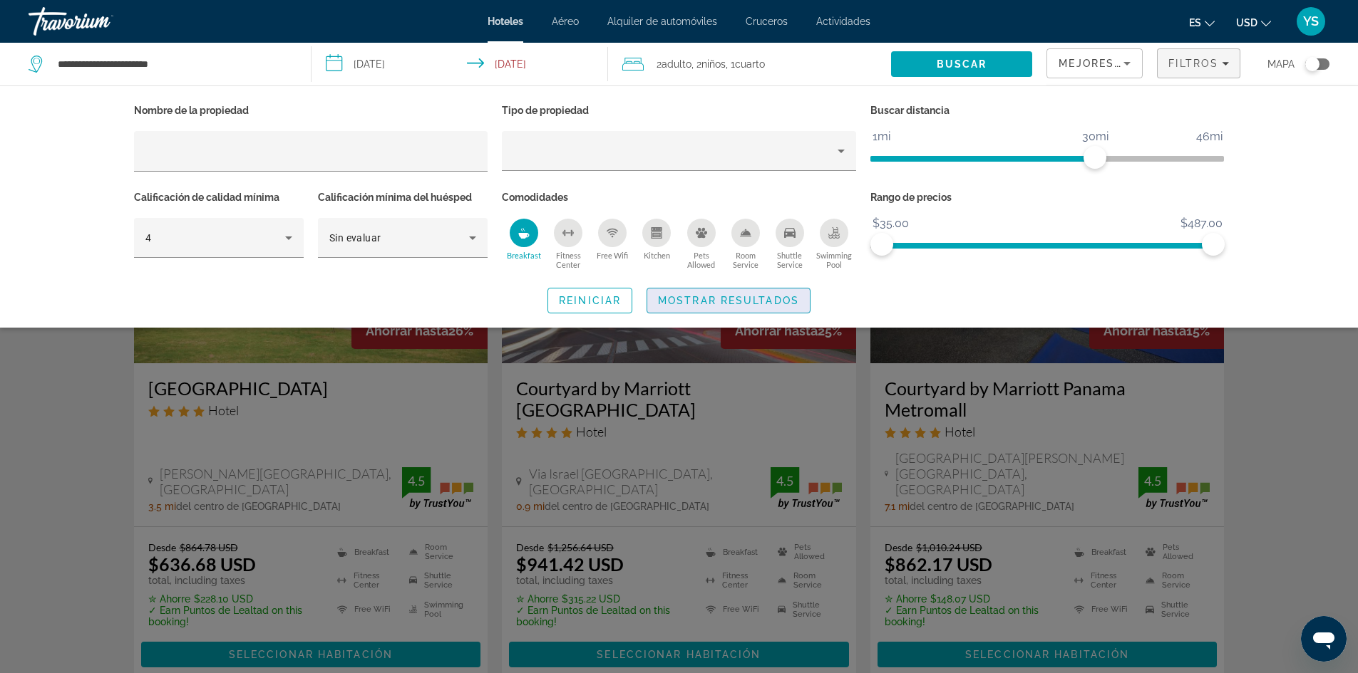
click at [687, 293] on span "Search widget" at bounding box center [728, 301] width 162 height 34
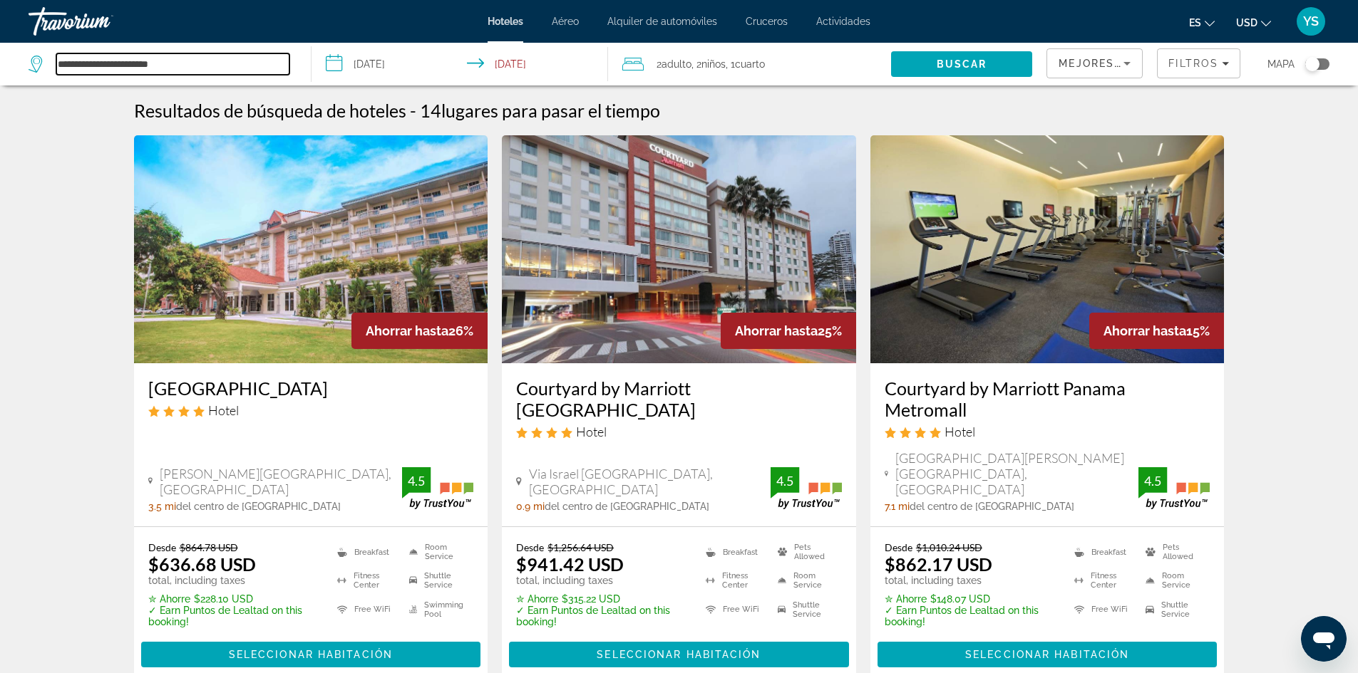
click at [202, 71] on input "**********" at bounding box center [172, 63] width 233 height 21
type input "*"
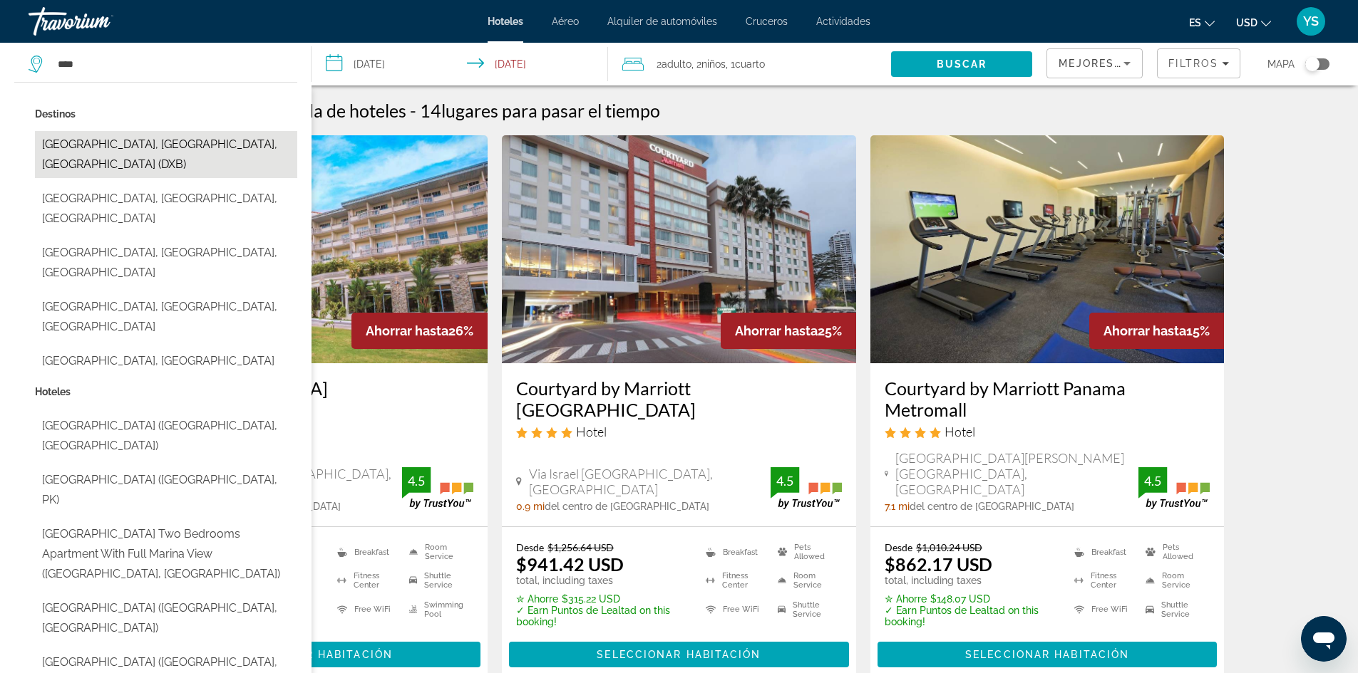
click at [150, 139] on button "[GEOGRAPHIC_DATA], [GEOGRAPHIC_DATA], [GEOGRAPHIC_DATA] (DXB)" at bounding box center [166, 154] width 262 height 47
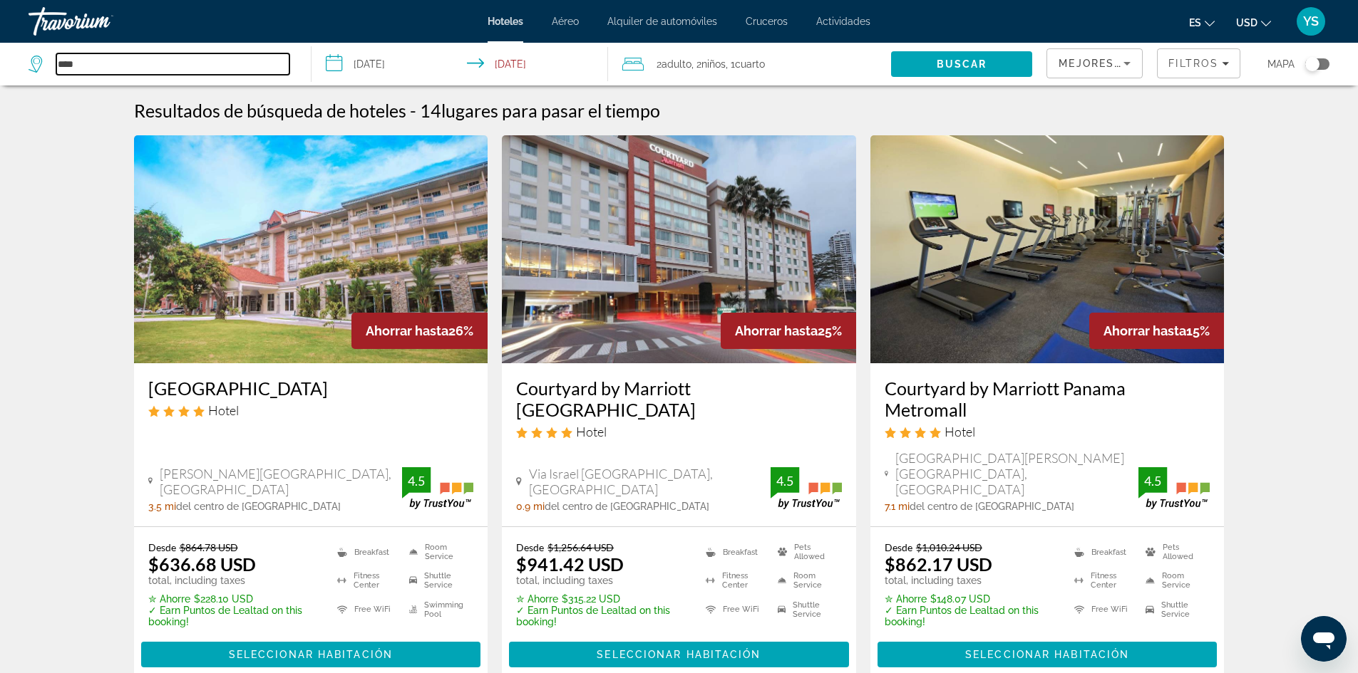
type input "**********"
click at [424, 66] on input "**********" at bounding box center [462, 66] width 303 height 47
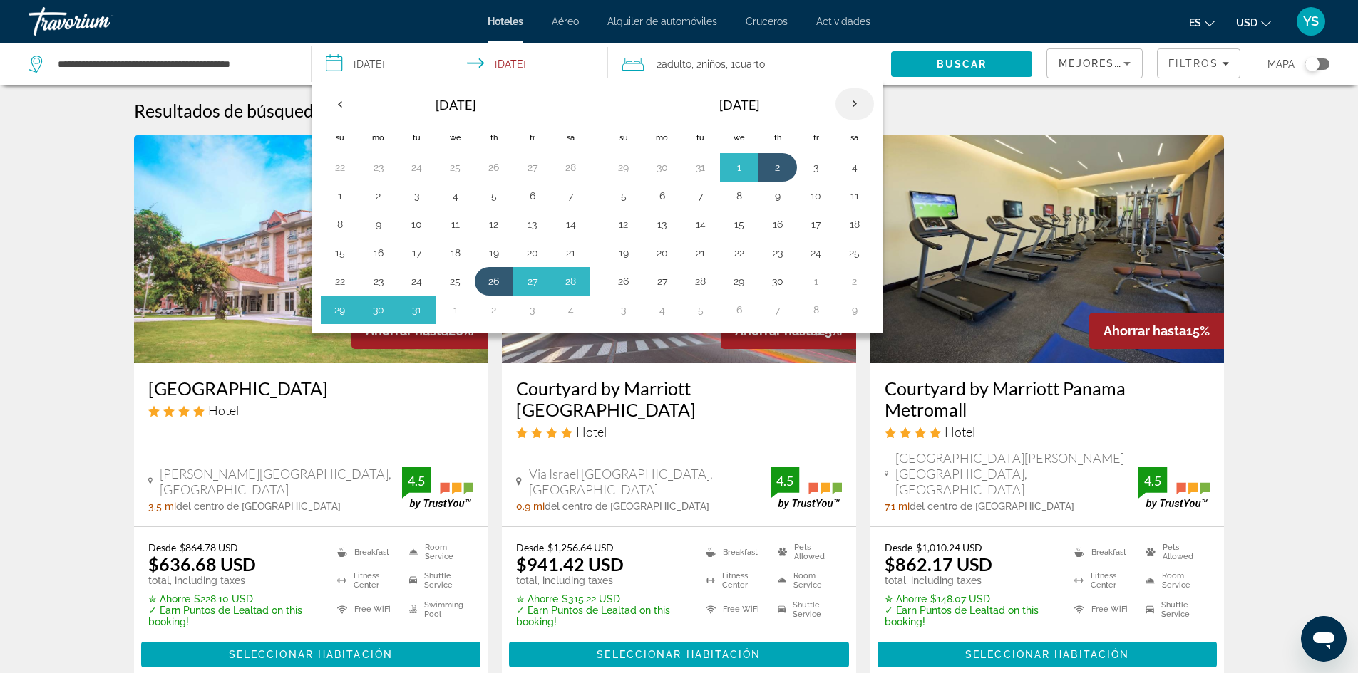
click at [862, 99] on th "Next month" at bounding box center [854, 103] width 38 height 31
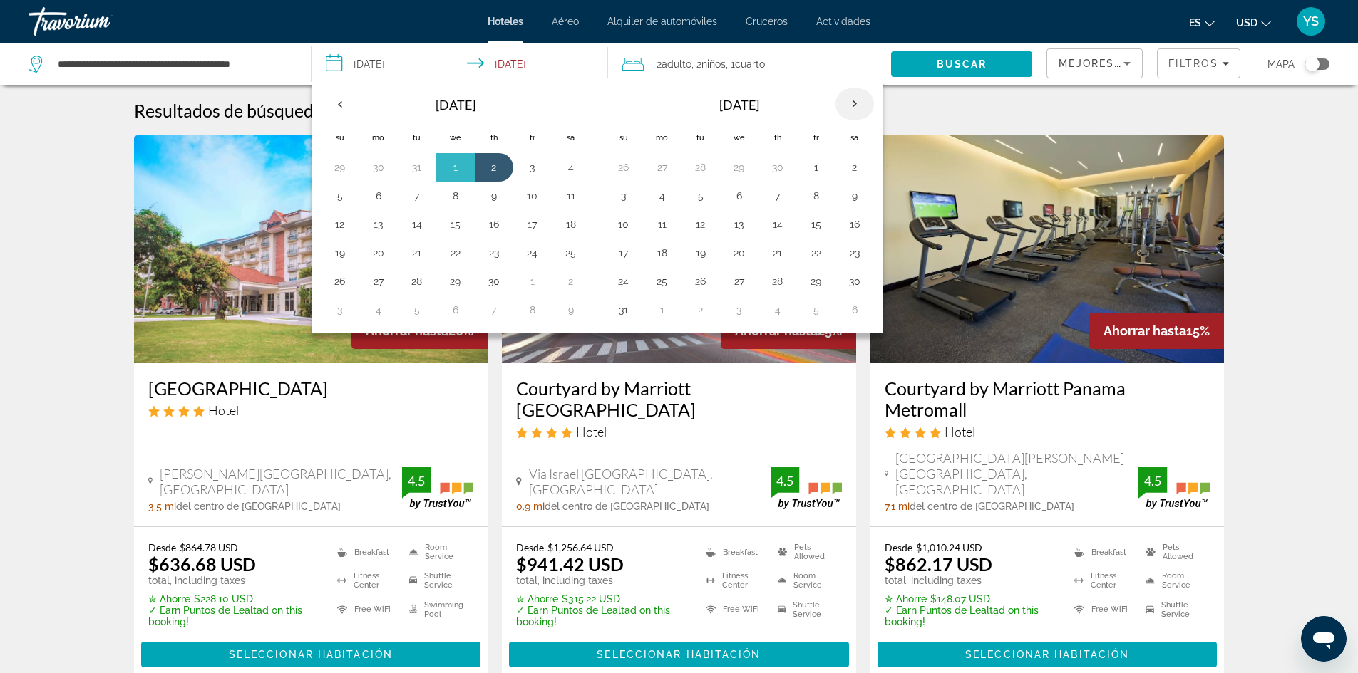
click at [862, 99] on th "Next month" at bounding box center [854, 103] width 38 height 31
click at [733, 254] on button "24" at bounding box center [739, 253] width 23 height 20
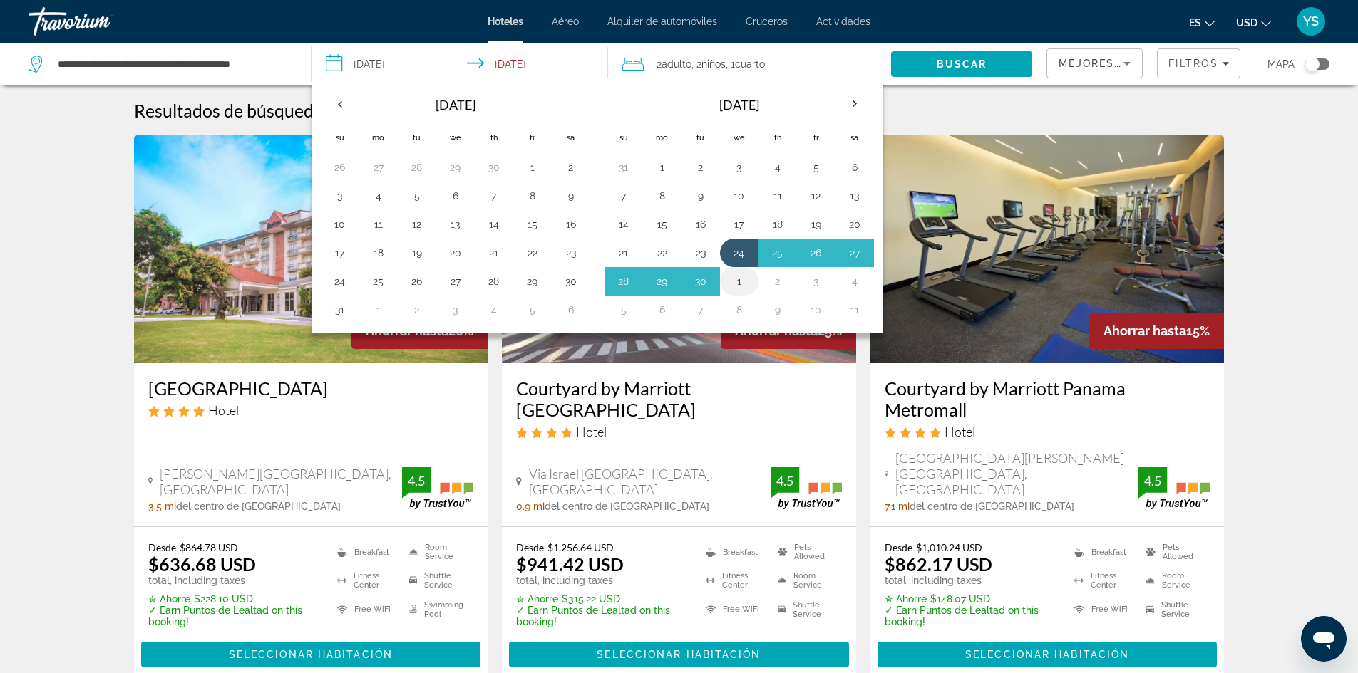
click at [740, 284] on button "1" at bounding box center [739, 282] width 23 height 20
type input "**********"
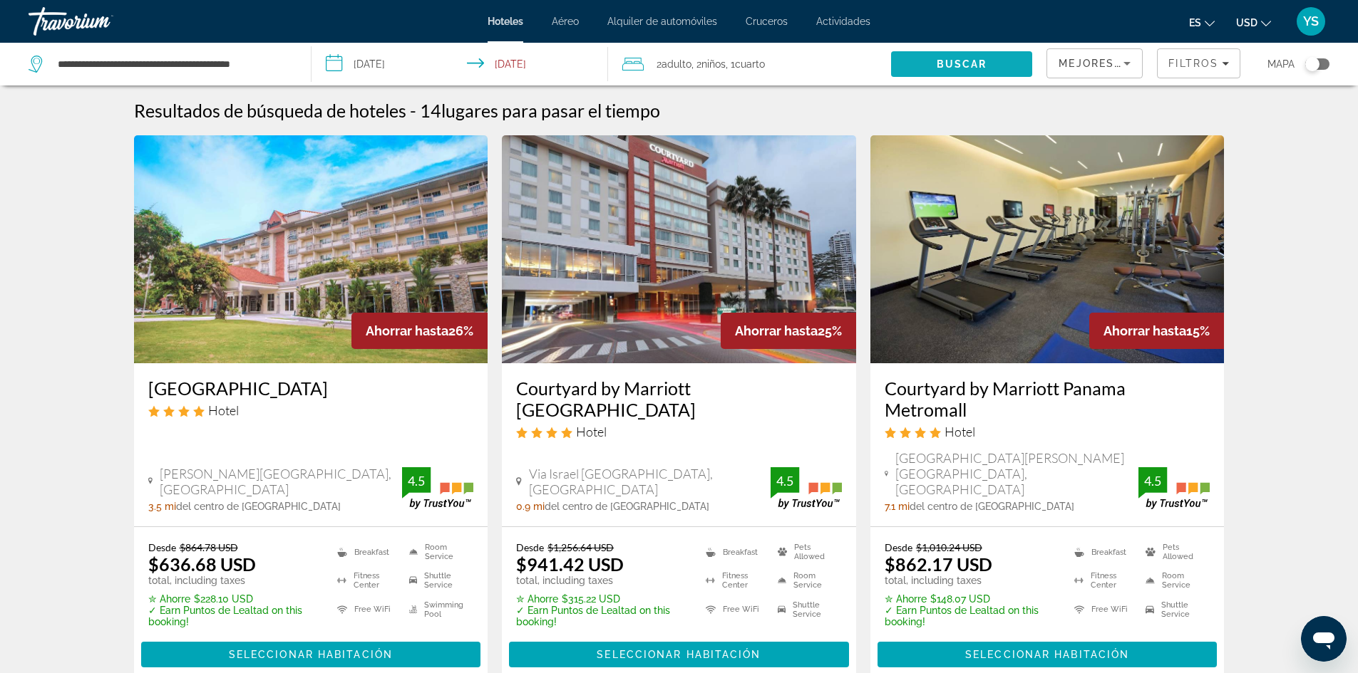
click at [967, 60] on span "Buscar" at bounding box center [961, 63] width 51 height 11
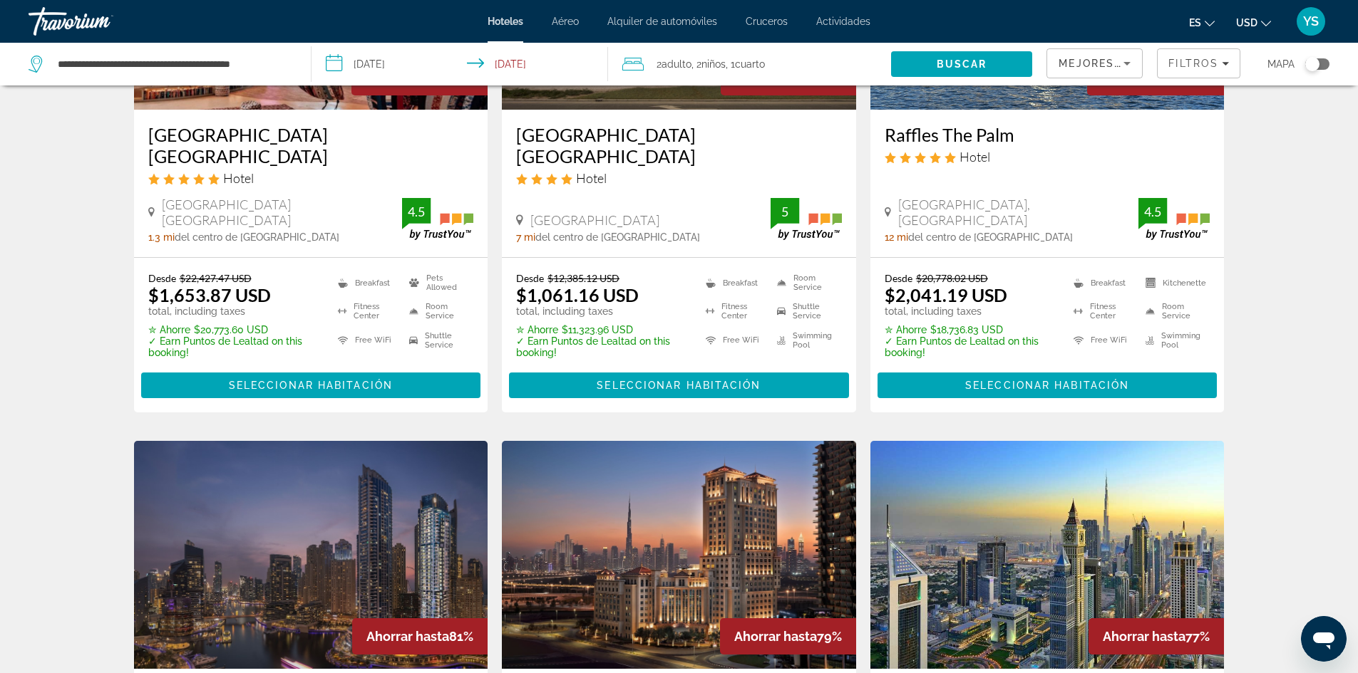
scroll to position [285, 0]
